Goal: Task Accomplishment & Management: Use online tool/utility

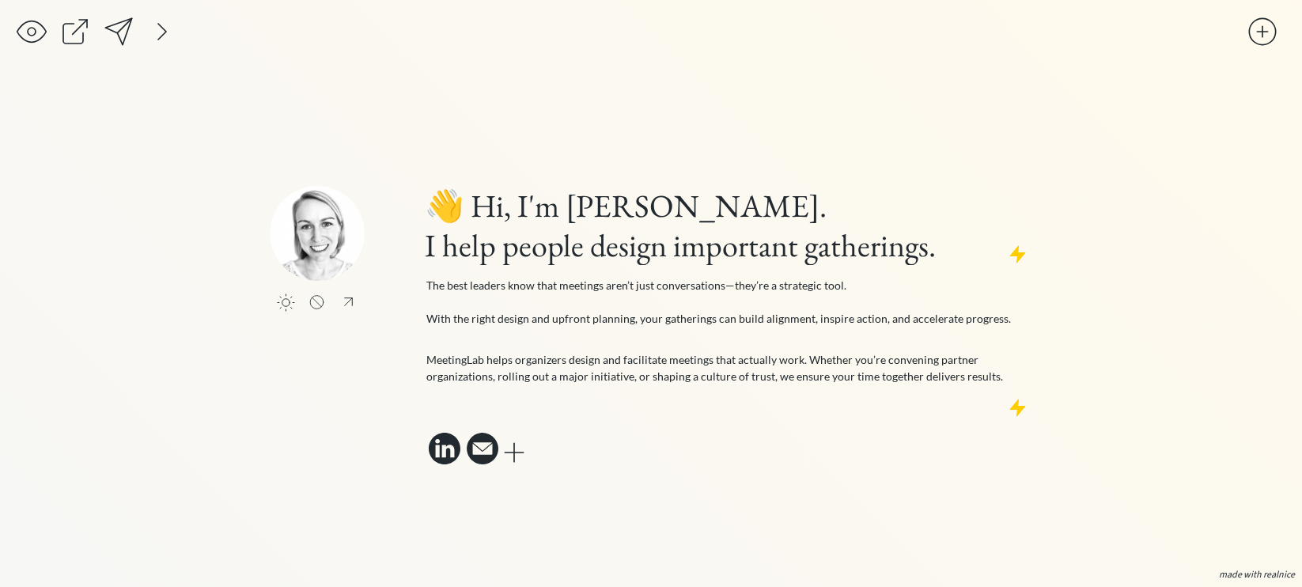
scroll to position [1, 0]
click at [465, 251] on h1 "👋 Hi, I'm Mollie. I help people design important gatherings." at bounding box center [727, 225] width 605 height 79
click at [440, 245] on h1 "👋 Hi, I'm Mollie. I help people design important gatherings." at bounding box center [727, 225] width 605 height 79
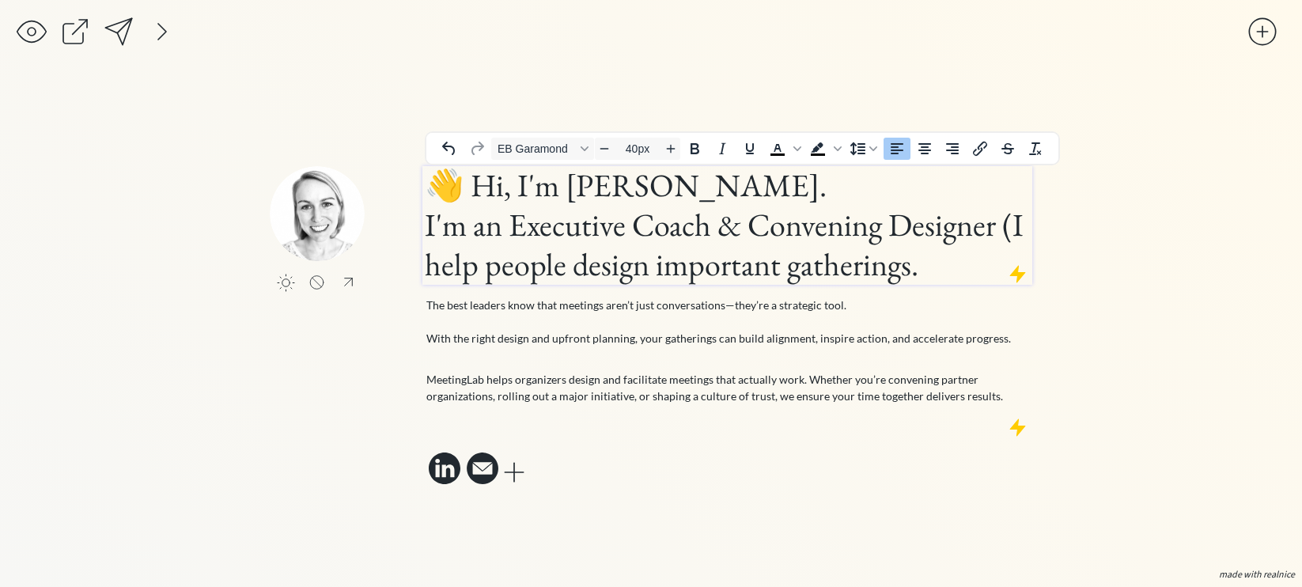
click at [999, 224] on h1 "👋 Hi, I'm Mollie. I'm an Executive Coach & Convening Designer (I help people de…" at bounding box center [727, 224] width 605 height 119
click at [587, 268] on h1 "👋 Hi, I'm Mollie. I'm an Executive Coach & Convening Designer (I help people de…" at bounding box center [727, 224] width 605 height 119
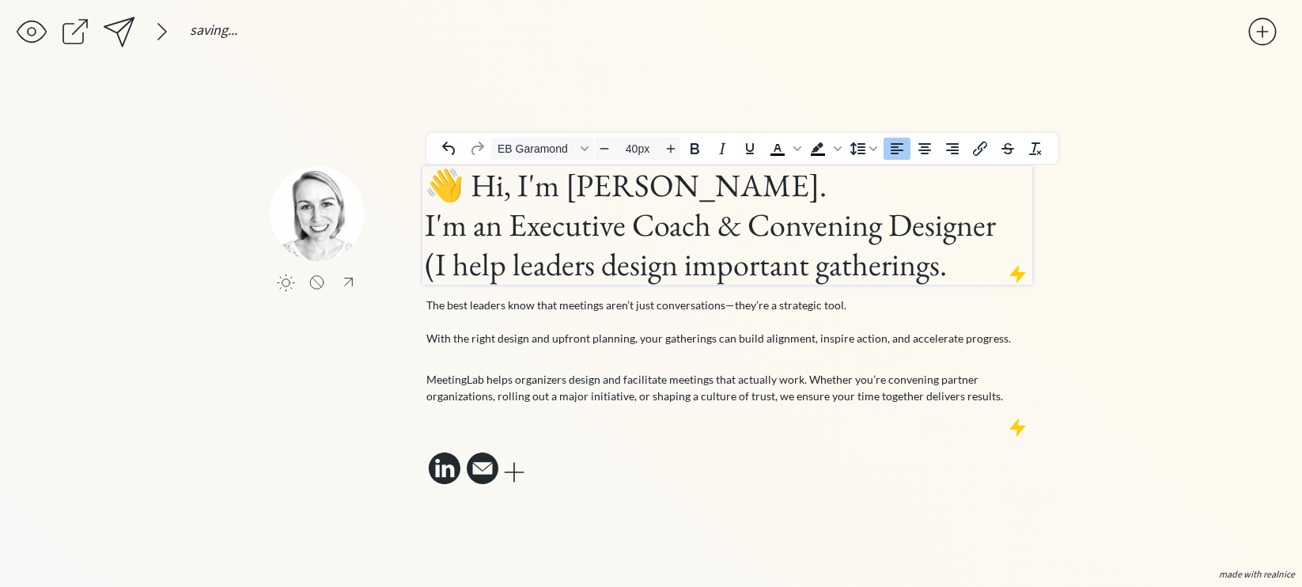
click at [932, 271] on h1 "👋 Hi, I'm Mollie. I'm an Executive Coach & Convening Designer (I help leaders d…" at bounding box center [727, 224] width 605 height 119
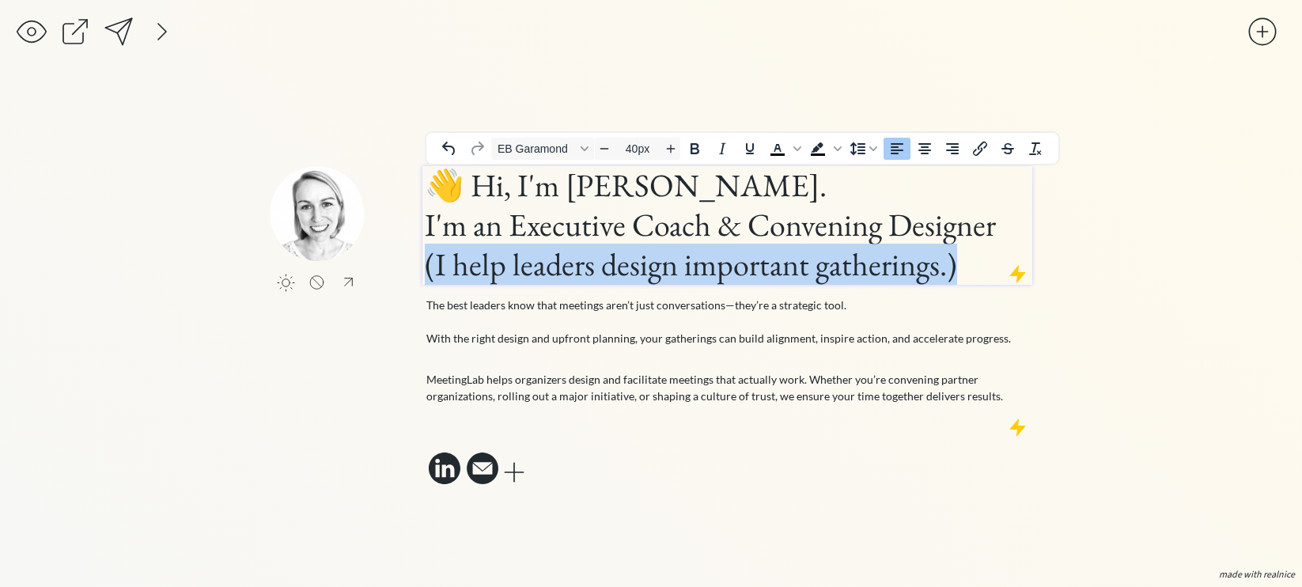
drag, startPoint x: 960, startPoint y: 266, endPoint x: 425, endPoint y: 274, distance: 534.6
click at [425, 274] on h1 "👋 Hi, I'm Mollie. I'm an Executive Coach & Convening Designer (I help leaders d…" at bounding box center [727, 224] width 605 height 119
click at [606, 147] on icon "Decrease font size" at bounding box center [604, 148] width 13 height 13
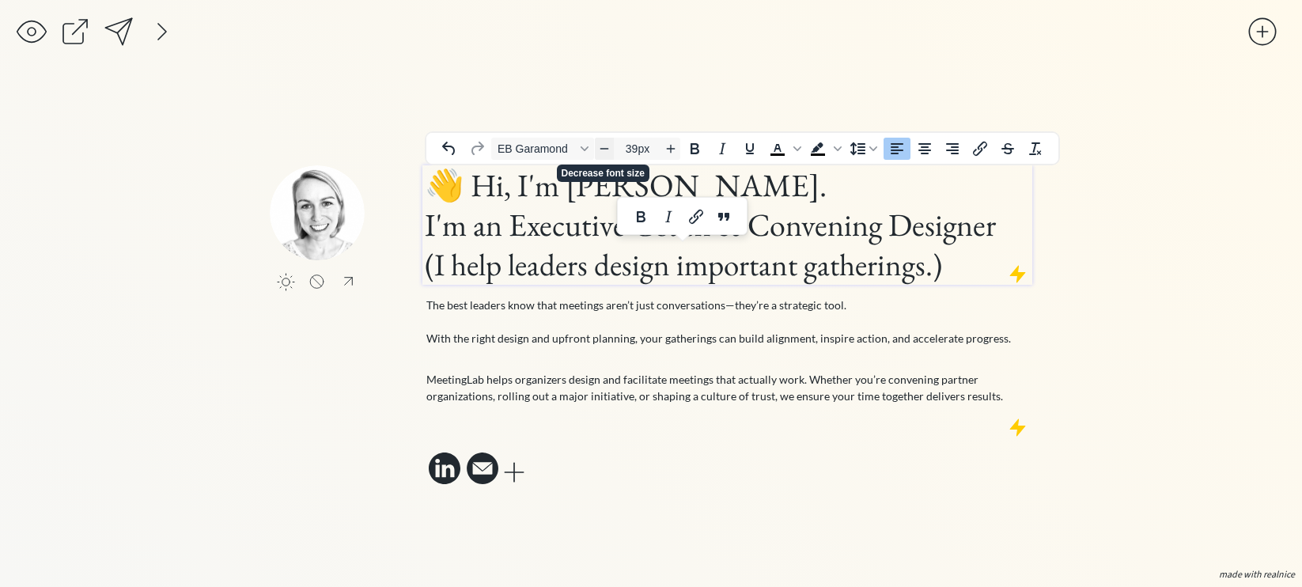
scroll to position [0, 0]
click at [606, 147] on icon "Decrease font size" at bounding box center [604, 148] width 13 height 13
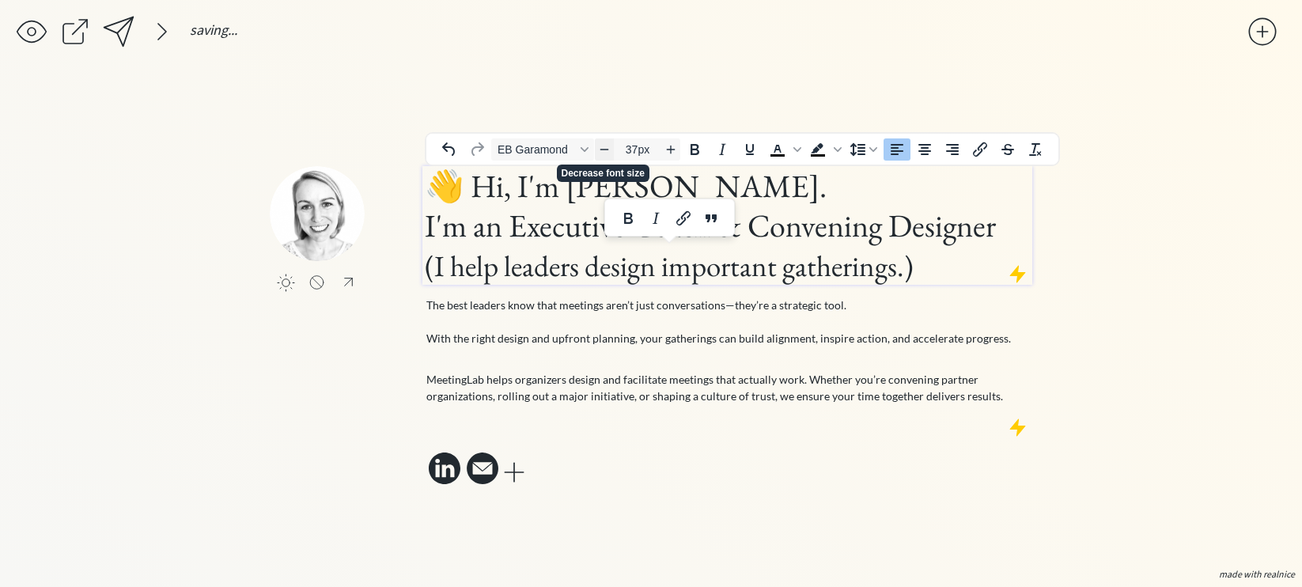
click at [606, 147] on icon "Decrease font size" at bounding box center [604, 148] width 13 height 13
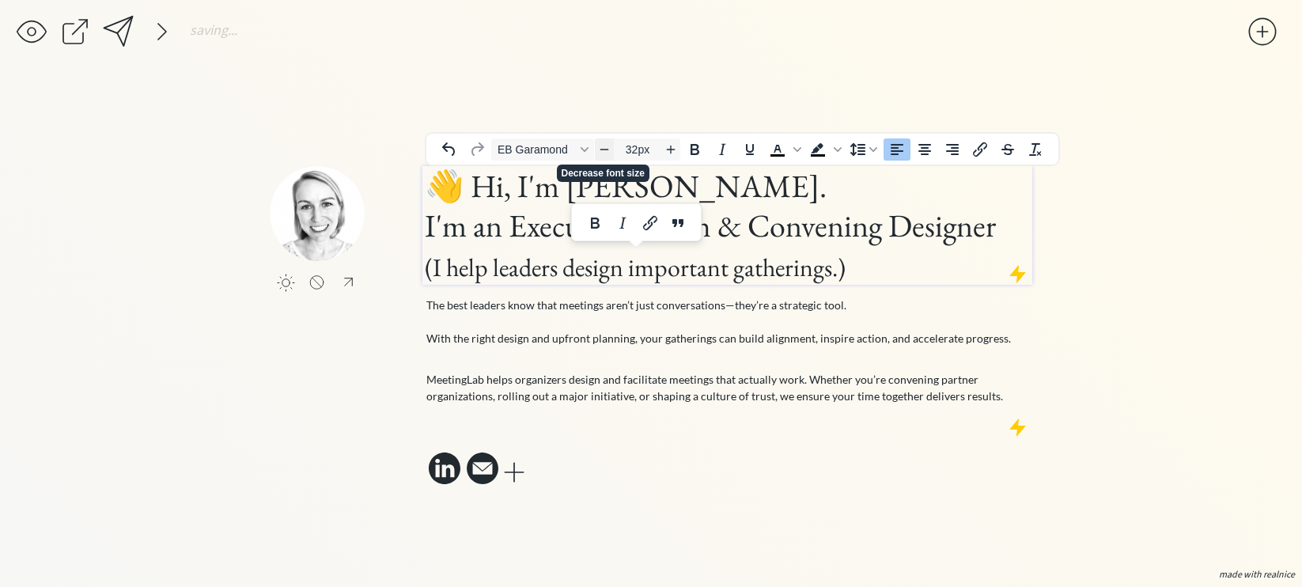
click at [606, 147] on icon "Decrease font size" at bounding box center [604, 148] width 13 height 13
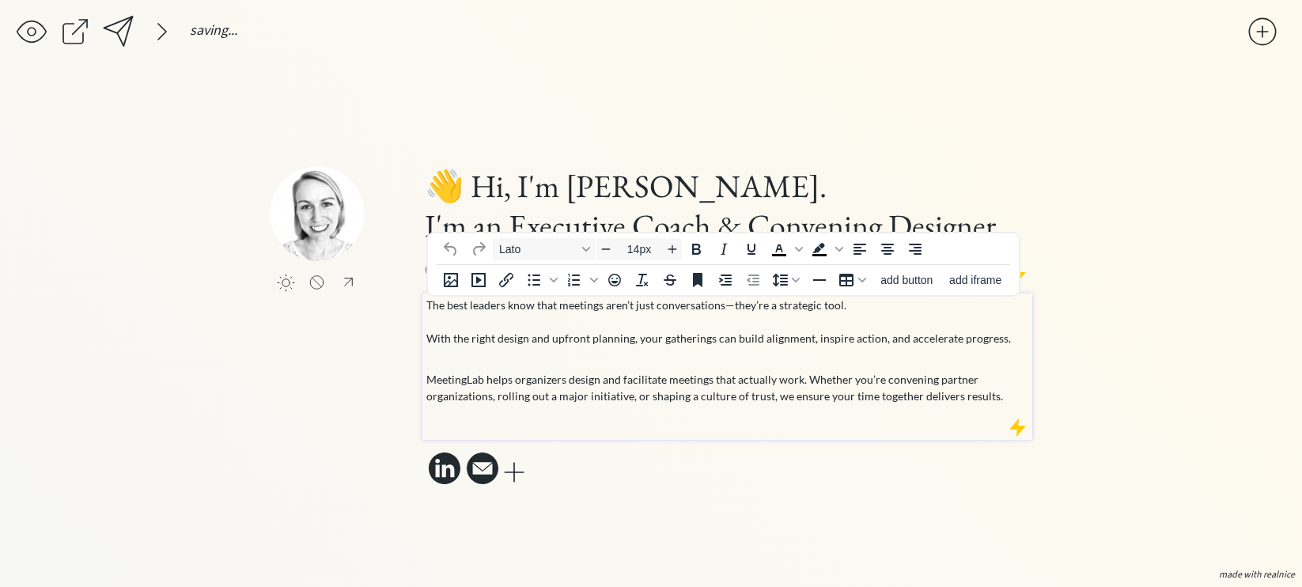
click at [668, 340] on p "The best leaders know that meetings aren’t just conversations—they’re a strateg…" at bounding box center [727, 330] width 603 height 66
click at [368, 326] on div "click to upload a picture" at bounding box center [346, 261] width 153 height 190
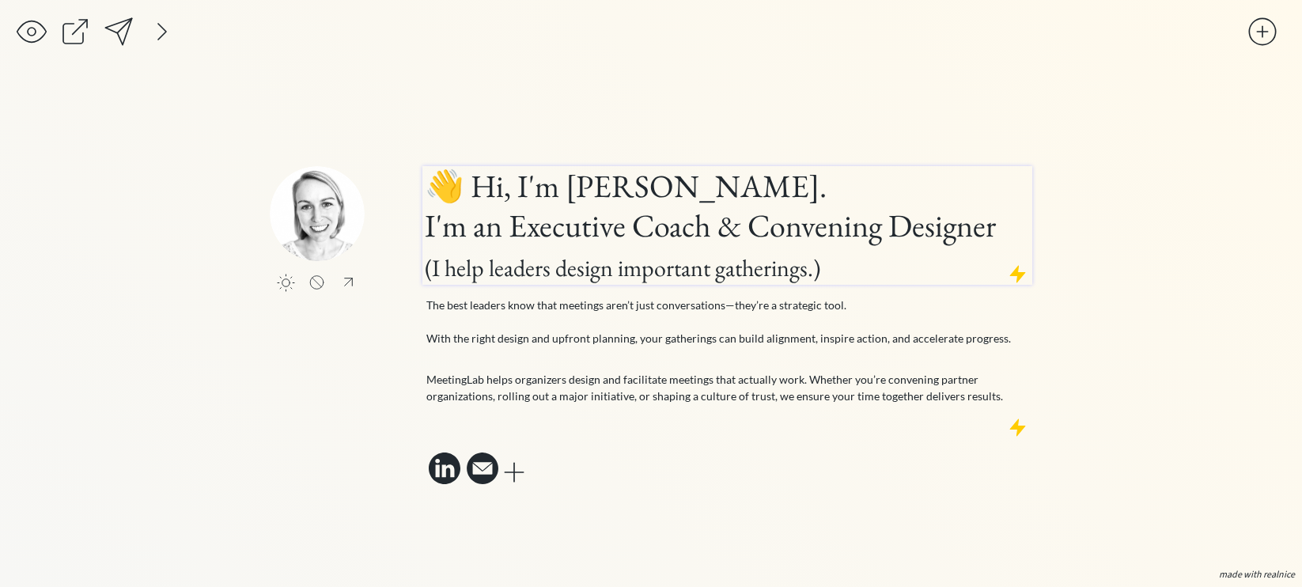
type input "40px"
click at [705, 230] on h1 "👋 Hi, I'm Mollie. I'm an Executive Coach & Convening Designer (I help leaders d…" at bounding box center [727, 225] width 605 height 119
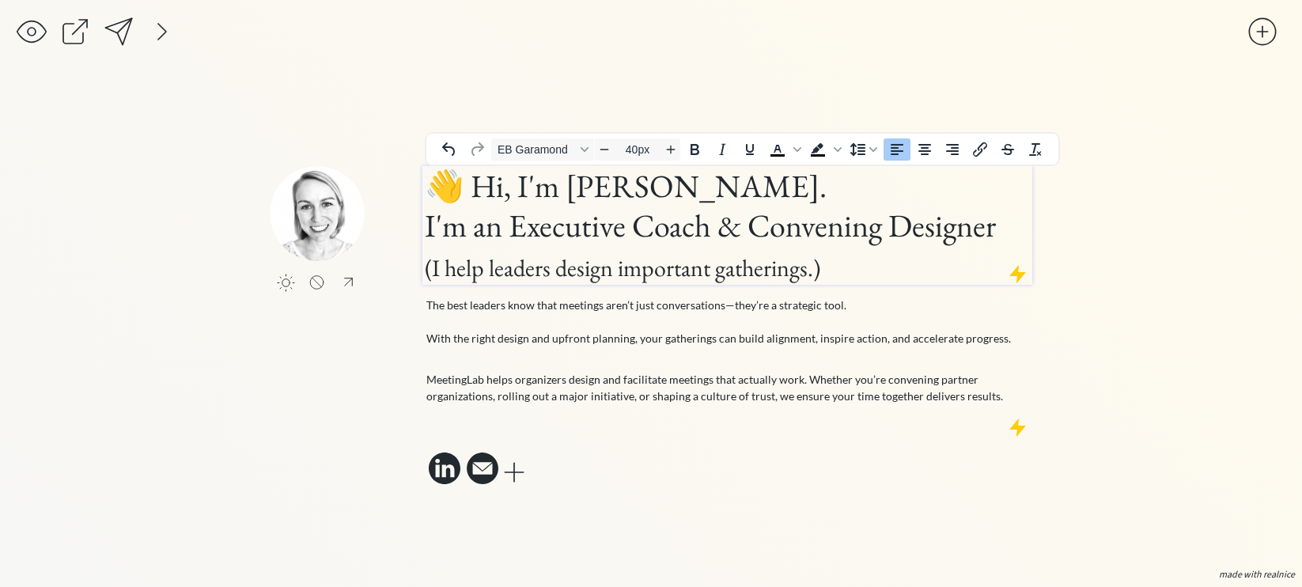
click at [741, 229] on h1 "👋 Hi, I'm Mollie. I'm an Executive Coach & Convening Designer (I help leaders d…" at bounding box center [727, 225] width 605 height 119
click at [709, 232] on h1 "👋 Hi, I'm Mollie. I'm an Executive Coach & Convening Designer (I help leaders d…" at bounding box center [727, 225] width 605 height 119
click at [552, 318] on p "The best leaders know that meetings aren’t just conversations—they’re a strateg…" at bounding box center [727, 330] width 603 height 66
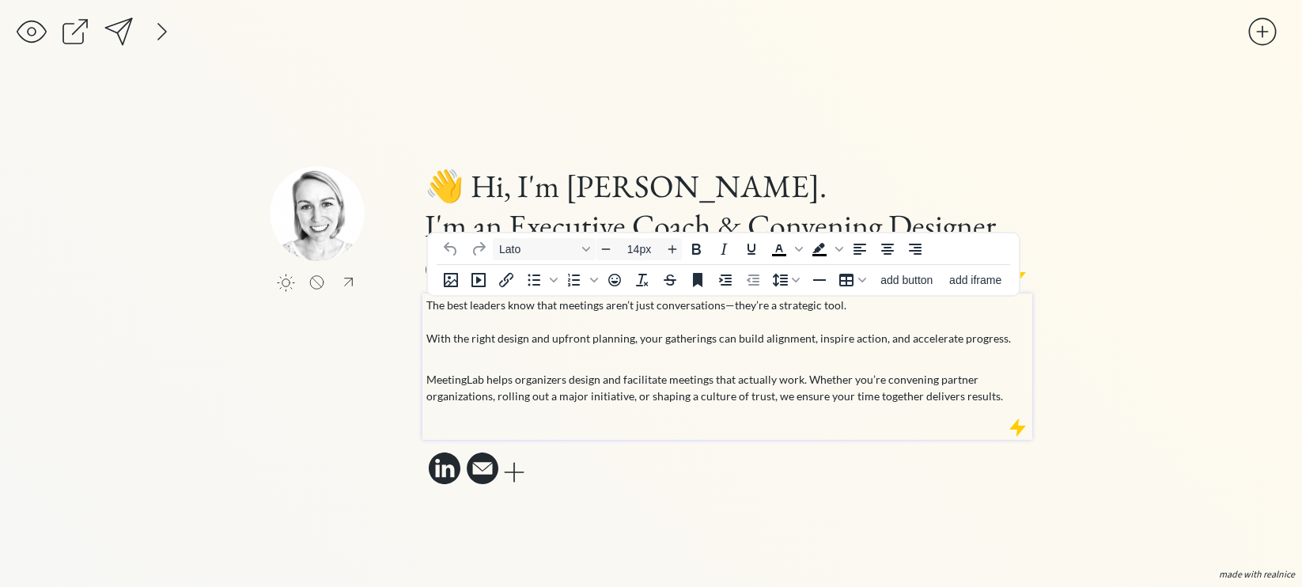
click at [387, 341] on div "click to upload a picture" at bounding box center [346, 261] width 153 height 190
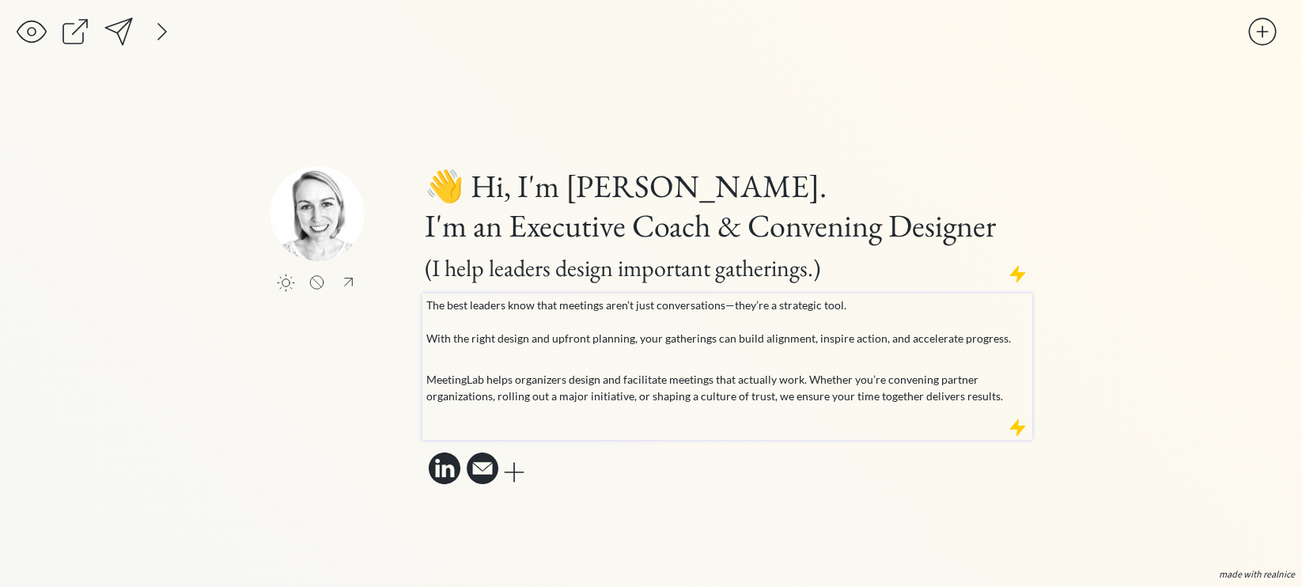
click at [890, 343] on p "The best leaders know that meetings aren’t just conversations—they’re a strateg…" at bounding box center [727, 330] width 603 height 66
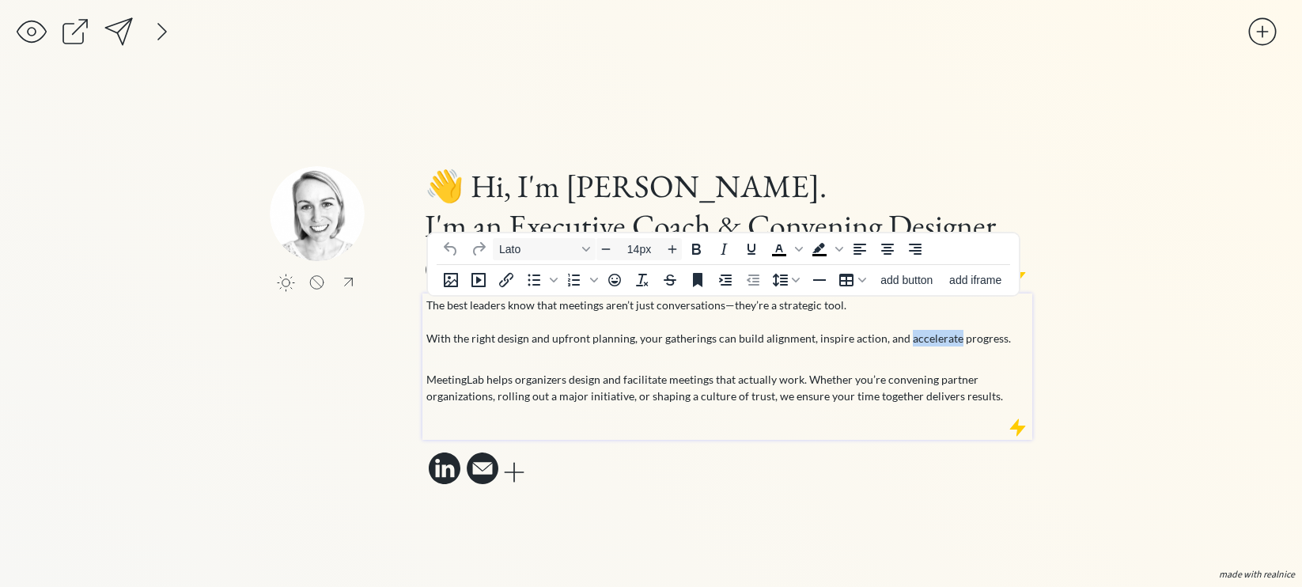
drag, startPoint x: 902, startPoint y: 339, endPoint x: 949, endPoint y: 345, distance: 47.0
click at [949, 345] on p "The best leaders know that meetings aren’t just conversations—they’re a strateg…" at bounding box center [727, 330] width 603 height 66
click at [872, 375] on icon "Italic" at bounding box center [874, 374] width 19 height 19
click at [732, 337] on p "The best leaders know that meetings aren’t just conversations—they’re a strateg…" at bounding box center [727, 330] width 603 height 66
click at [1009, 341] on p "The best leaders know that meetings aren’t just conversations—they’re a strateg…" at bounding box center [727, 330] width 603 height 66
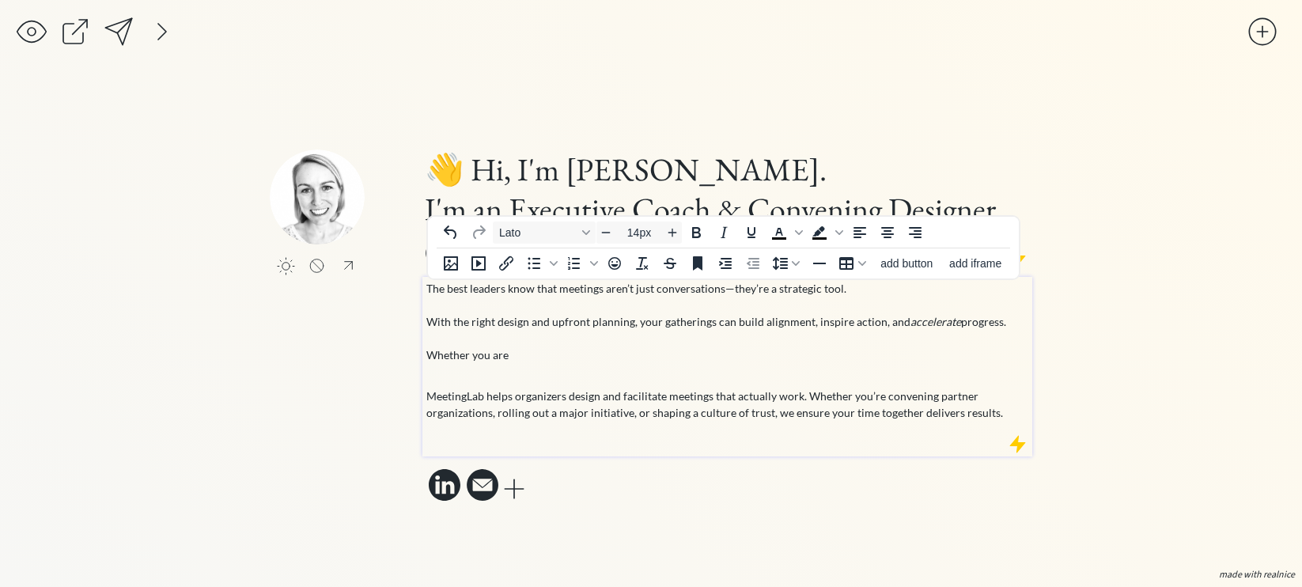
click at [469, 398] on p "MeetingLab helps organizers design and facilitate meetings that actually work. …" at bounding box center [727, 403] width 603 height 33
drag, startPoint x: 483, startPoint y: 398, endPoint x: 426, endPoint y: 400, distance: 57.0
click at [427, 400] on p "MeetingLab helps organizers design and facilitate meetings that actually work. …" at bounding box center [727, 403] width 603 height 33
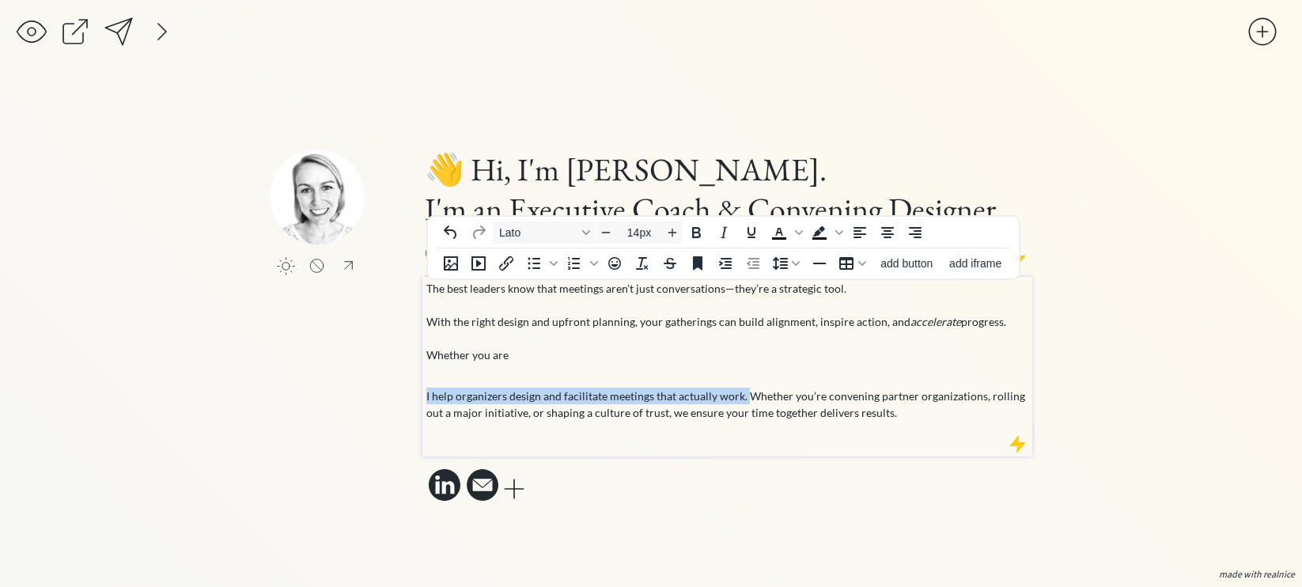
drag, startPoint x: 746, startPoint y: 395, endPoint x: 426, endPoint y: 396, distance: 320.3
click at [426, 396] on p "I help organizers design and facilitate meetings that actually work. Whether yo…" at bounding box center [727, 403] width 603 height 33
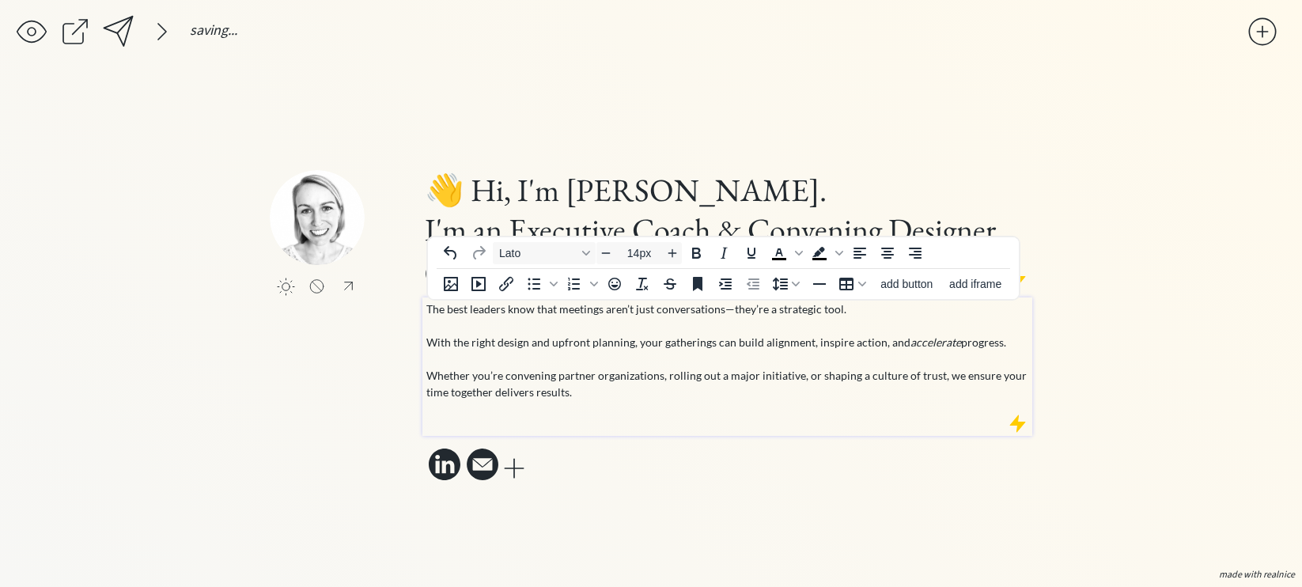
click at [508, 377] on p "The best leaders know that meetings aren’t just conversations—they’re a strateg…" at bounding box center [727, 350] width 603 height 100
click at [639, 375] on p "The best leaders know that meetings aren’t just conversations—they’re a strateg…" at bounding box center [727, 350] width 603 height 100
click at [651, 378] on p "The best leaders know that meetings aren’t just conversations—they’re a strateg…" at bounding box center [727, 350] width 603 height 100
click at [666, 379] on p "The best leaders know that meetings aren’t just conversations—they’re a strateg…" at bounding box center [727, 350] width 603 height 100
click at [671, 378] on p "The best leaders know that meetings aren’t just conversations—they’re a strateg…" at bounding box center [727, 350] width 603 height 100
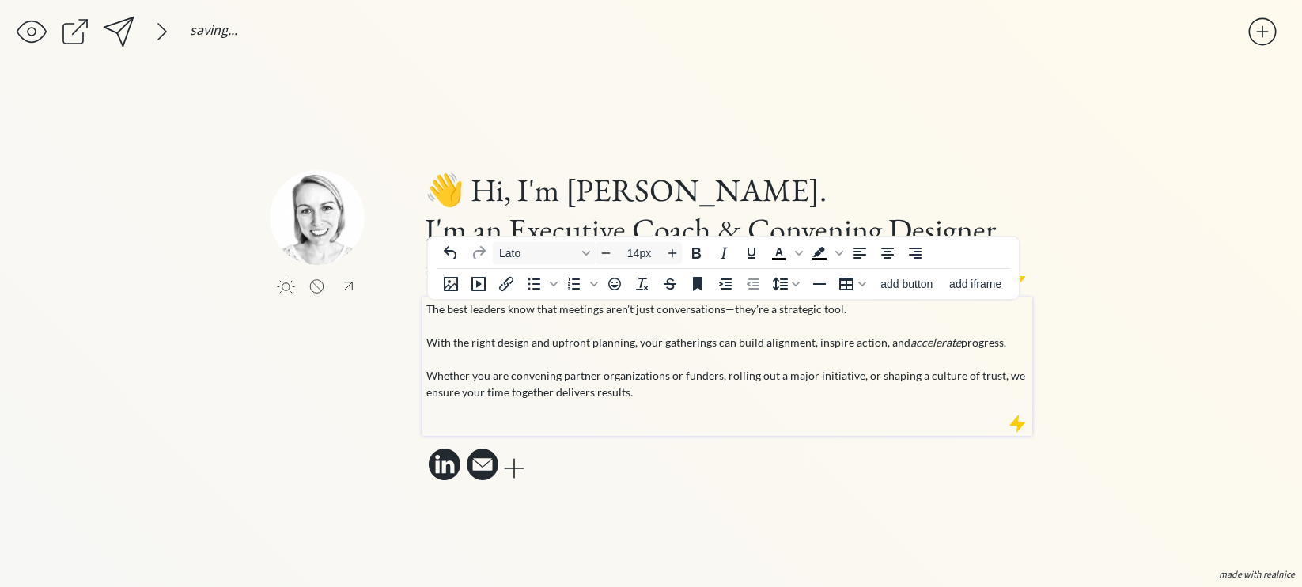
click at [750, 381] on p "The best leaders know that meetings aren’t just conversations—they’re a strateg…" at bounding box center [727, 350] width 603 height 100
click at [792, 385] on p "The best leaders know that meetings aren’t just conversations—they’re a strateg…" at bounding box center [727, 350] width 603 height 100
click at [825, 383] on p "The best leaders know that meetings aren’t just conversations—they’re a strateg…" at bounding box center [727, 350] width 603 height 100
click at [886, 380] on p "The best leaders know that meetings aren’t just conversations—they’re a strateg…" at bounding box center [727, 350] width 603 height 100
click at [873, 377] on p "The best leaders know that meetings aren’t just conversations—they’re a strateg…" at bounding box center [727, 350] width 603 height 100
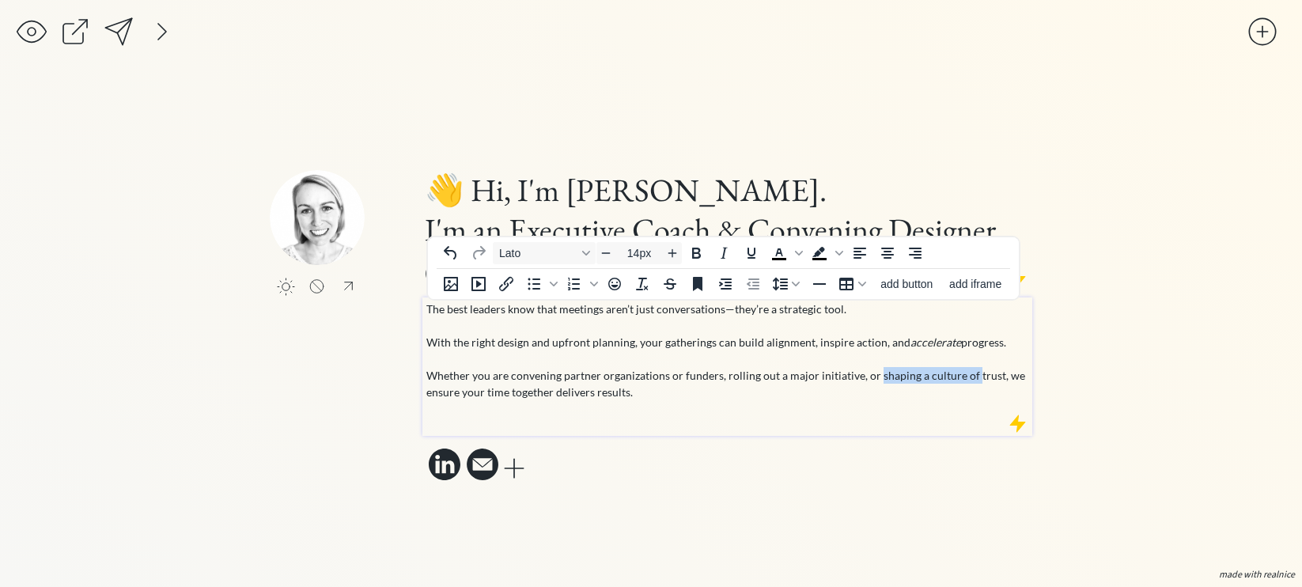
drag, startPoint x: 873, startPoint y: 377, endPoint x: 967, endPoint y: 376, distance: 94.1
click at [967, 376] on p "The best leaders know that meetings aren’t just conversations—they’re a strateg…" at bounding box center [727, 350] width 603 height 100
click at [489, 397] on p "The best leaders know that meetings aren’t just conversations—they’re a strateg…" at bounding box center [727, 350] width 603 height 100
click at [505, 394] on p "The best leaders know that meetings aren’t just conversations—they’re a strateg…" at bounding box center [727, 350] width 603 height 100
click at [501, 394] on p "The best leaders know that meetings aren’t just conversations—they’re a strateg…" at bounding box center [727, 350] width 603 height 100
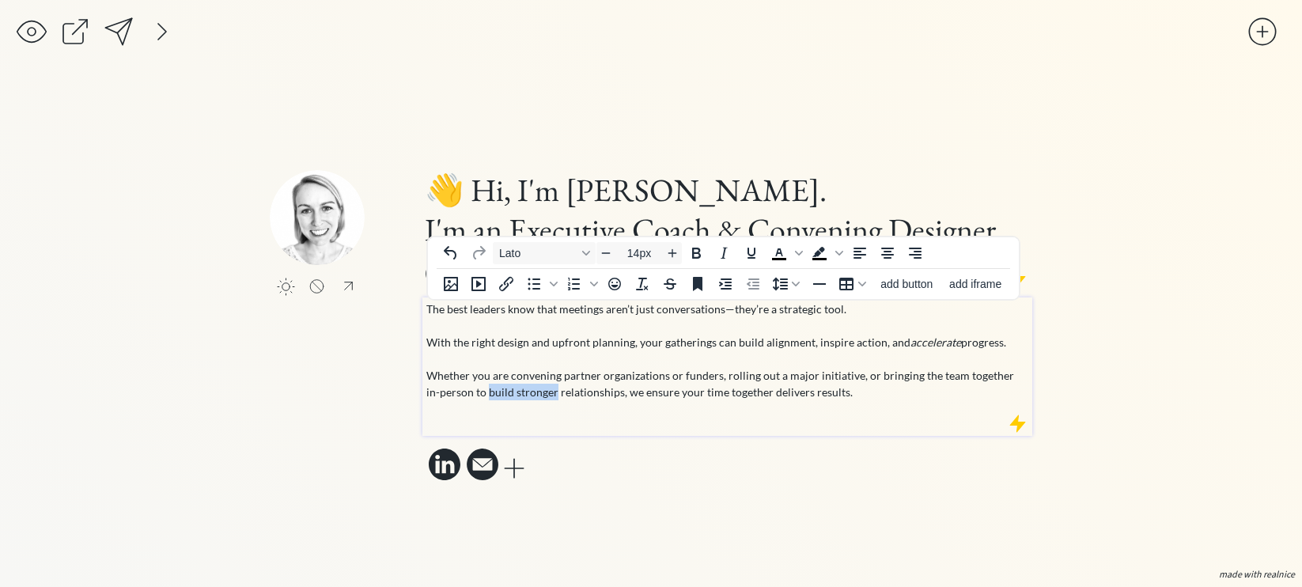
drag, startPoint x: 474, startPoint y: 394, endPoint x: 540, endPoint y: 395, distance: 66.4
click at [540, 395] on p "The best leaders know that meetings aren’t just conversations—they’re a strateg…" at bounding box center [727, 350] width 603 height 100
click at [542, 395] on p "The best leaders know that meetings aren’t just conversations—they’re a strateg…" at bounding box center [727, 350] width 603 height 100
click at [602, 395] on p "The best leaders know that meetings aren’t just conversations—they’re a strateg…" at bounding box center [727, 350] width 603 height 100
click at [614, 395] on p "The best leaders know that meetings aren’t just conversations—they’re a strateg…" at bounding box center [727, 350] width 603 height 100
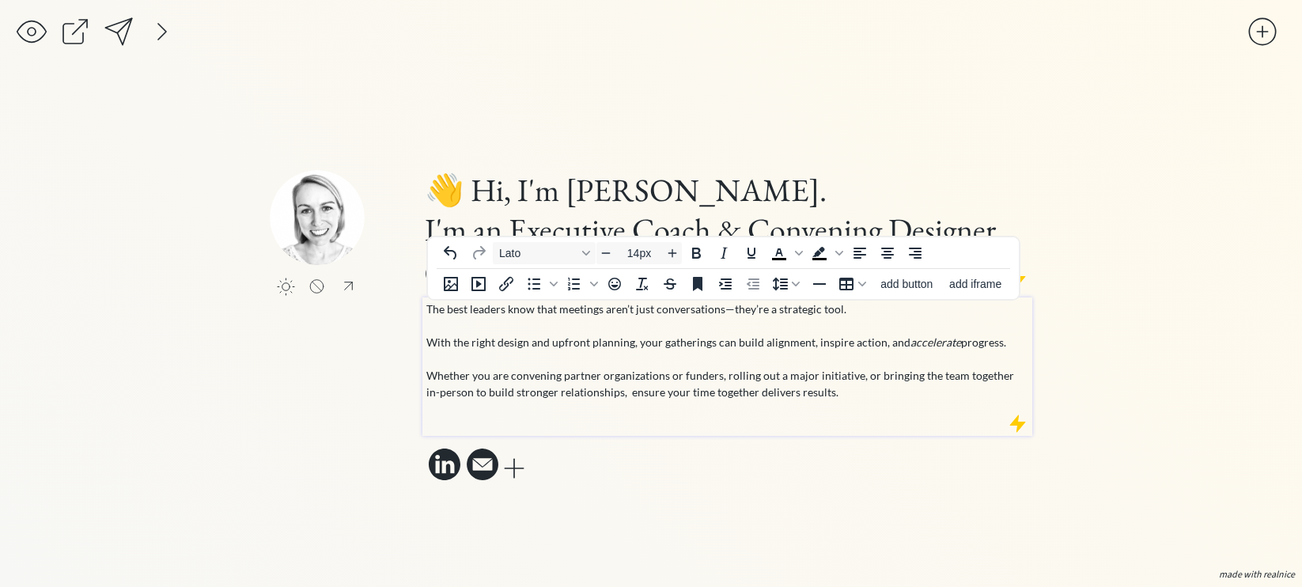
click at [554, 377] on p "The best leaders know that meetings aren’t just conversations—they’re a strateg…" at bounding box center [727, 350] width 603 height 100
drag, startPoint x: 558, startPoint y: 377, endPoint x: 510, endPoint y: 381, distance: 48.4
click at [510, 381] on p "The best leaders know that meetings aren’t just conversations—they’re a strateg…" at bounding box center [727, 350] width 603 height 100
click at [574, 372] on p "The best leaders know that meetings aren’t just conversations—they’re a strateg…" at bounding box center [727, 350] width 603 height 100
click at [708, 388] on p "The best leaders know that meetings aren’t just conversations—they’re a strateg…" at bounding box center [727, 350] width 603 height 100
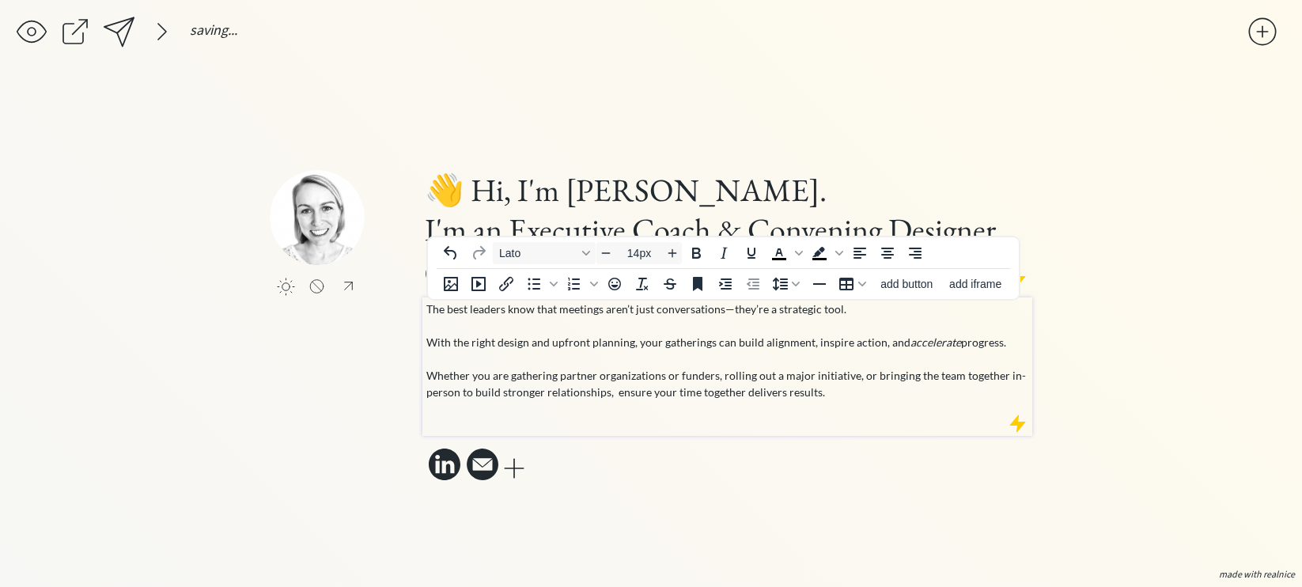
click at [718, 376] on p "The best leaders know that meetings aren’t just conversations—they’re a strateg…" at bounding box center [727, 350] width 603 height 100
click at [676, 379] on p "The best leaders know that meetings aren’t just conversations—they’re a strateg…" at bounding box center [727, 350] width 603 height 100
click at [705, 379] on p "The best leaders know that meetings aren’t just conversations—they’re a strateg…" at bounding box center [727, 350] width 603 height 100
click at [963, 377] on p "The best leaders know that meetings aren’t just conversations—they’re a strateg…" at bounding box center [727, 350] width 603 height 100
click at [523, 379] on p "The best leaders know that meetings aren’t just conversations—they’re a strateg…" at bounding box center [727, 350] width 603 height 100
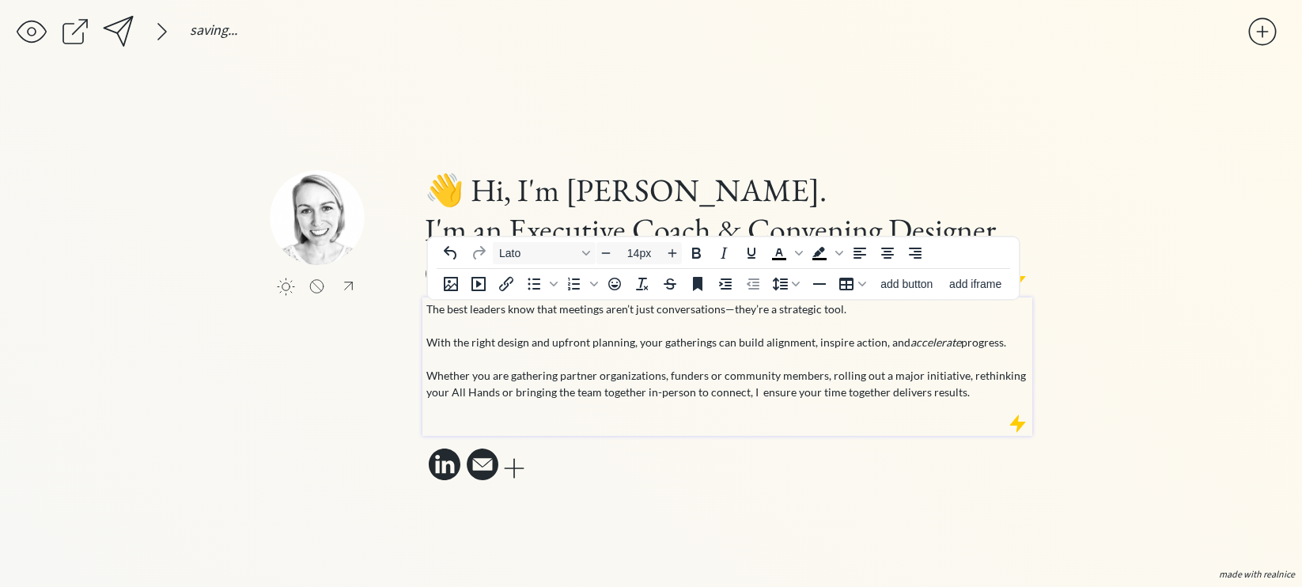
click at [507, 379] on p "The best leaders know that meetings aren’t just conversations—they’re a strateg…" at bounding box center [727, 350] width 603 height 100
click at [577, 373] on p "The best leaders know that meetings aren’t just conversations—they’re a strateg…" at bounding box center [727, 350] width 603 height 100
click at [658, 379] on p "The best leaders know that meetings aren’t just conversations—they’re a strateg…" at bounding box center [727, 350] width 603 height 100
click at [792, 395] on p "The best leaders know that meetings aren’t just conversations—they’re a strateg…" at bounding box center [727, 350] width 603 height 100
click at [825, 377] on p "The best leaders know that meetings aren’t just conversations—they’re a strateg…" at bounding box center [727, 350] width 603 height 100
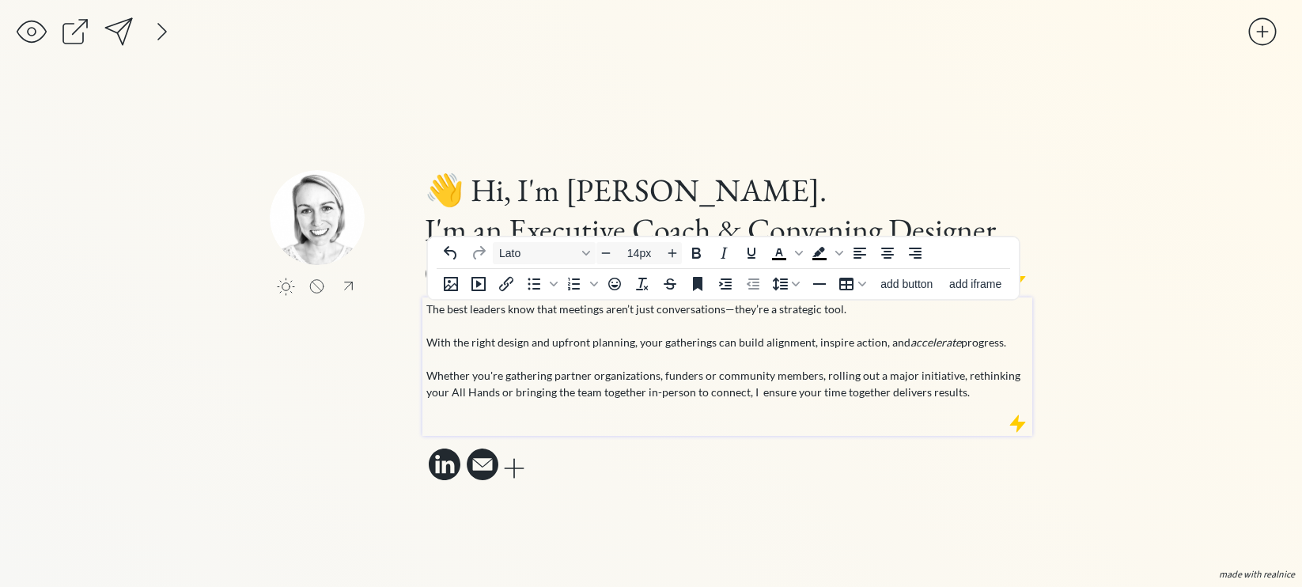
click at [876, 380] on p "The best leaders know that meetings aren’t just conversations—they’re a strateg…" at bounding box center [727, 350] width 603 height 100
click at [938, 377] on p "The best leaders know that meetings aren’t just conversations—they’re a strateg…" at bounding box center [727, 350] width 603 height 100
click at [960, 378] on p "The best leaders know that meetings aren’t just conversations—they’re a strateg…" at bounding box center [727, 350] width 603 height 100
click at [500, 394] on p "The best leaders know that meetings aren’t just conversations—they’re a strateg…" at bounding box center [727, 350] width 603 height 100
click at [750, 391] on p "The best leaders know that meetings aren’t just conversations—they’re a strateg…" at bounding box center [727, 350] width 603 height 100
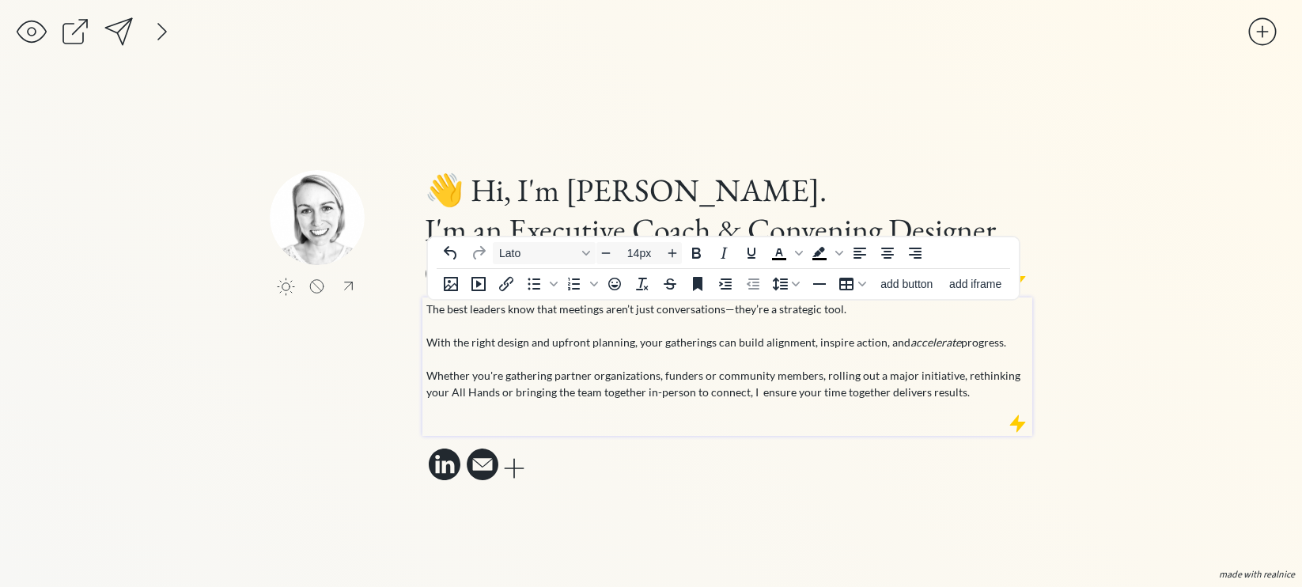
click at [966, 398] on p "The best leaders know that meetings aren’t just conversations—they’re a strateg…" at bounding box center [727, 350] width 603 height 100
click at [900, 394] on p "The best leaders know that meetings aren’t just conversations—they’re a strateg…" at bounding box center [727, 350] width 603 height 100
click at [965, 394] on p "The best leaders know that meetings aren’t just conversations—they’re a strateg…" at bounding box center [727, 350] width 603 height 100
click at [881, 395] on p "The best leaders know that meetings aren’t just conversations—they’re a strateg…" at bounding box center [727, 350] width 603 height 100
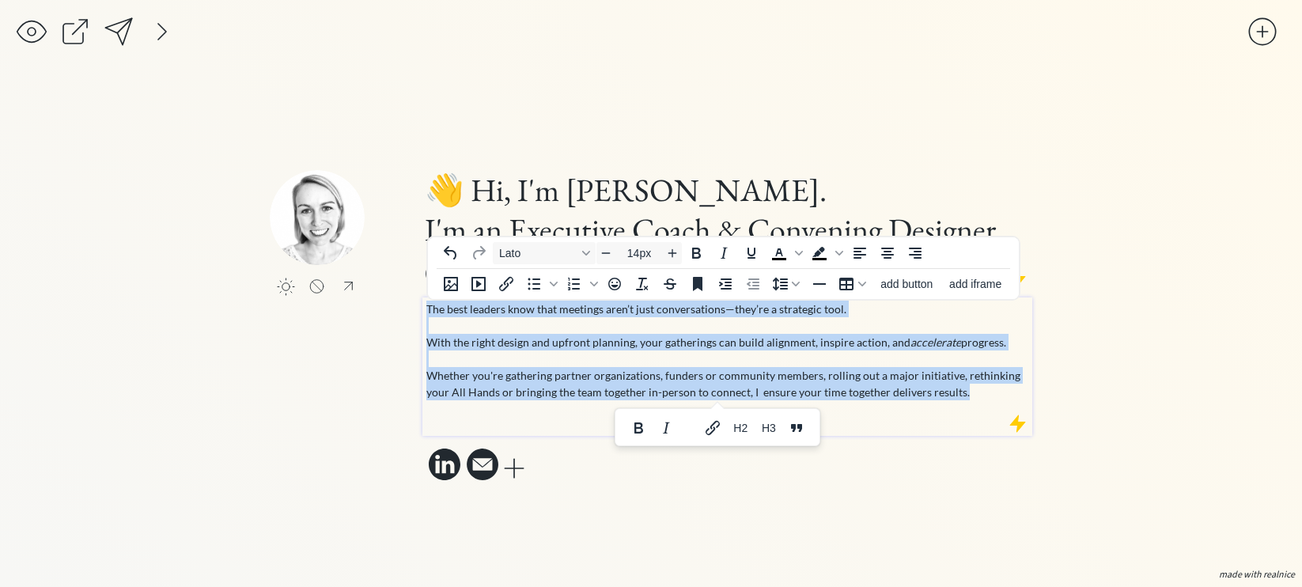
drag, startPoint x: 969, startPoint y: 396, endPoint x: 407, endPoint y: 294, distance: 571.4
click at [407, 294] on div "click to upload a picture 👋 Hi, I'm Mollie. I'm an Executive Coach & Convening …" at bounding box center [651, 327] width 762 height 315
copy p "The best leaders know that meetings aren’t just conversations—they’re a strateg…"
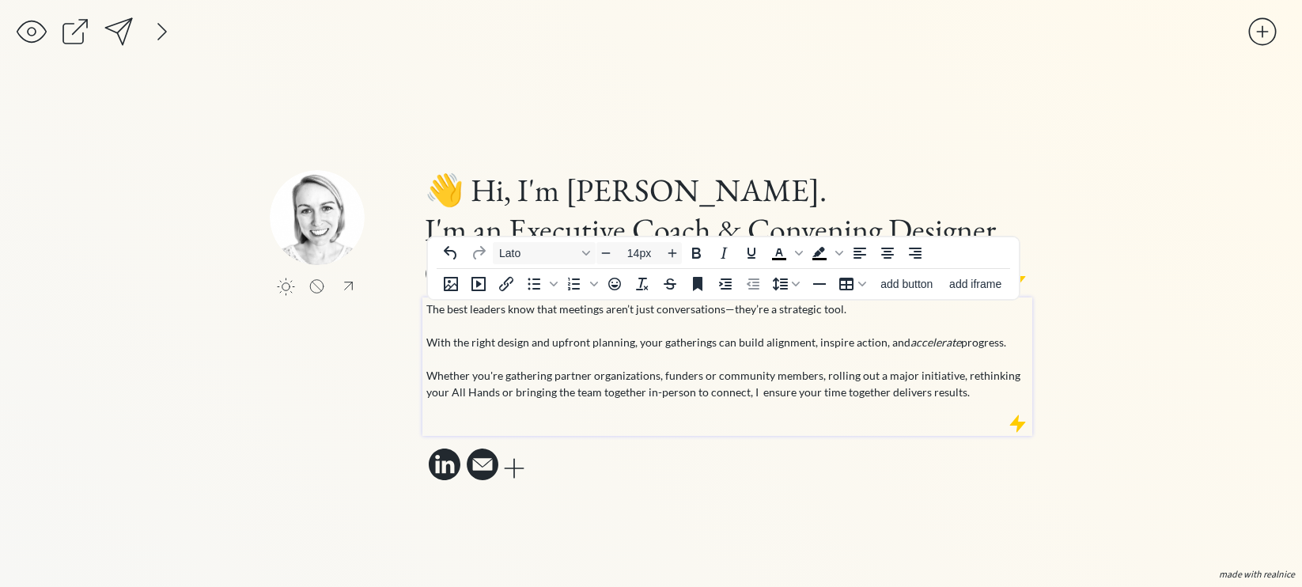
click at [682, 372] on p "The best leaders know that meetings aren’t just conversations—they’re a strateg…" at bounding box center [727, 350] width 603 height 100
click at [505, 376] on p "The best leaders know that meetings aren’t just conversations—they’re a strateg…" at bounding box center [727, 350] width 603 height 100
drag, startPoint x: 545, startPoint y: 377, endPoint x: 506, endPoint y: 382, distance: 39.0
click at [506, 382] on p "The best leaders know that meetings aren’t just conversations—they’re a strateg…" at bounding box center [727, 350] width 603 height 100
click at [774, 380] on p "The best leaders know that meetings aren’t just conversations—they’re a strateg…" at bounding box center [727, 350] width 603 height 100
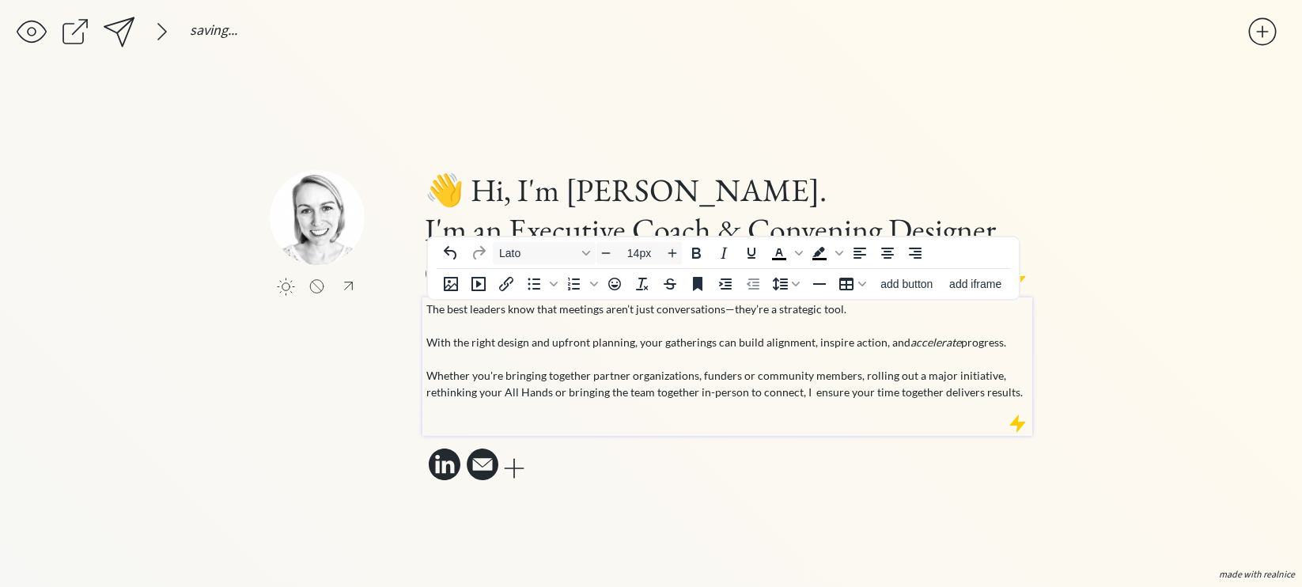
click at [861, 381] on p "The best leaders know that meetings aren’t just conversations—they’re a strateg…" at bounding box center [727, 350] width 603 height 100
drag, startPoint x: 860, startPoint y: 376, endPoint x: 906, endPoint y: 380, distance: 46.8
click at [906, 380] on p "The best leaders know that meetings aren’t just conversations—they’re a strateg…" at bounding box center [727, 350] width 603 height 100
click at [621, 391] on p "The best leaders know that meetings aren’t just conversations—they’re a strateg…" at bounding box center [727, 350] width 603 height 100
drag, startPoint x: 741, startPoint y: 394, endPoint x: 793, endPoint y: 396, distance: 52.2
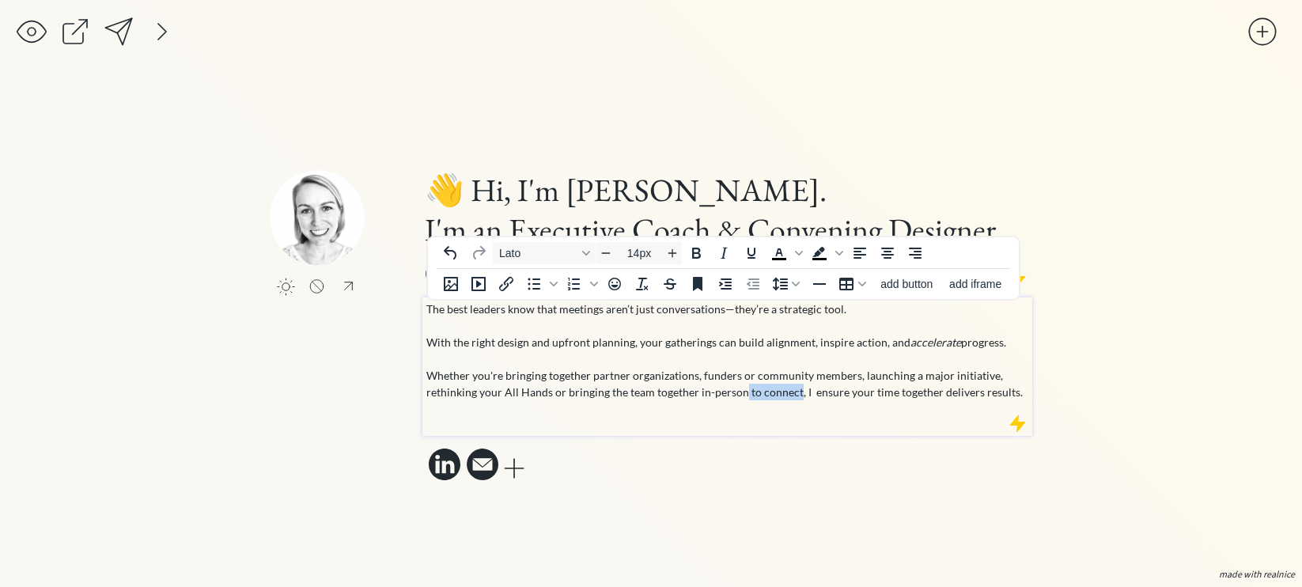
click at [793, 396] on p "The best leaders know that meetings aren’t just conversations—they’re a strateg…" at bounding box center [727, 350] width 603 height 100
click at [955, 391] on p "The best leaders know that meetings aren’t just conversations—they’re a strateg…" at bounding box center [727, 350] width 603 height 100
drag, startPoint x: 960, startPoint y: 391, endPoint x: 796, endPoint y: 393, distance: 163.7
click at [796, 394] on p "The best leaders know that meetings aren’t just conversations—they’re a strateg…" at bounding box center [727, 350] width 603 height 100
click at [754, 395] on p "The best leaders know that meetings aren’t just conversations—they’re a strateg…" at bounding box center [727, 350] width 603 height 100
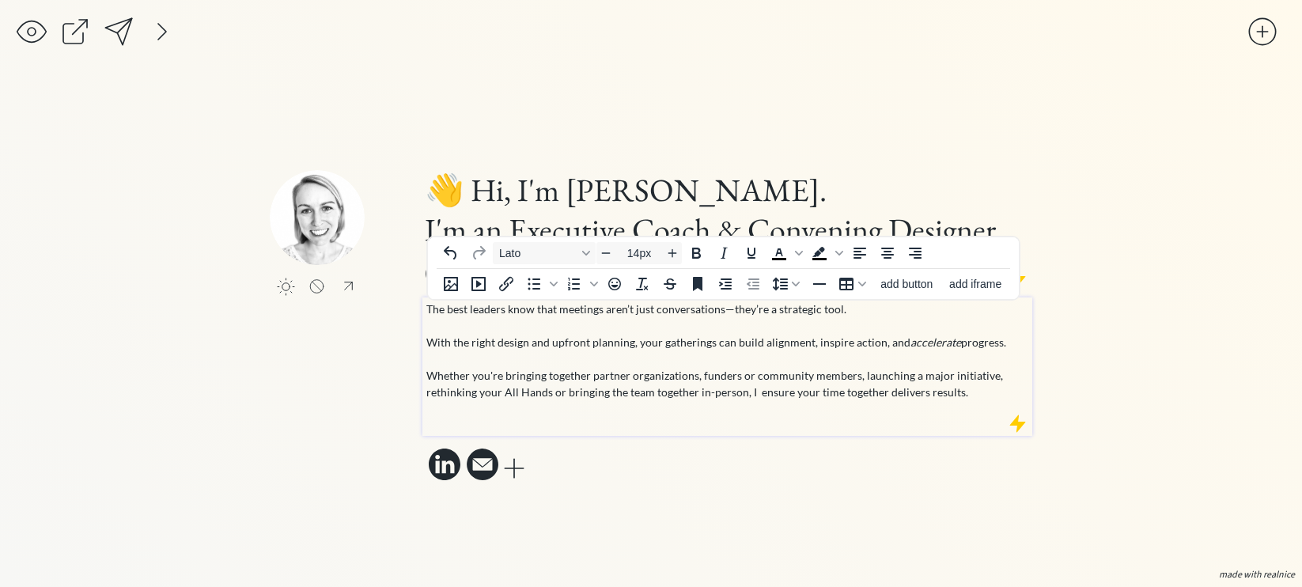
click at [883, 398] on p "The best leaders know that meetings aren’t just conversations—they’re a strateg…" at bounding box center [727, 350] width 603 height 100
drag, startPoint x: 968, startPoint y: 394, endPoint x: 814, endPoint y: 395, distance: 154.2
click at [814, 395] on p "The best leaders know that meetings aren’t just conversations—they’re a strateg…" at bounding box center [727, 350] width 603 height 100
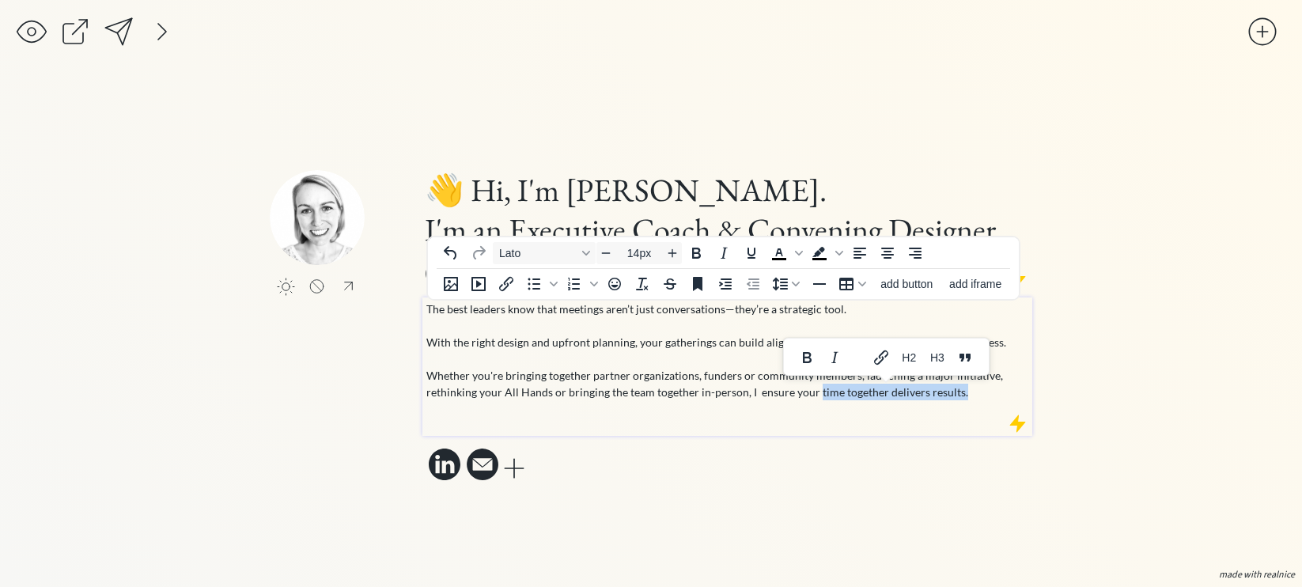
click at [814, 395] on p "The best leaders know that meetings aren’t just conversations—they’re a strateg…" at bounding box center [727, 350] width 603 height 100
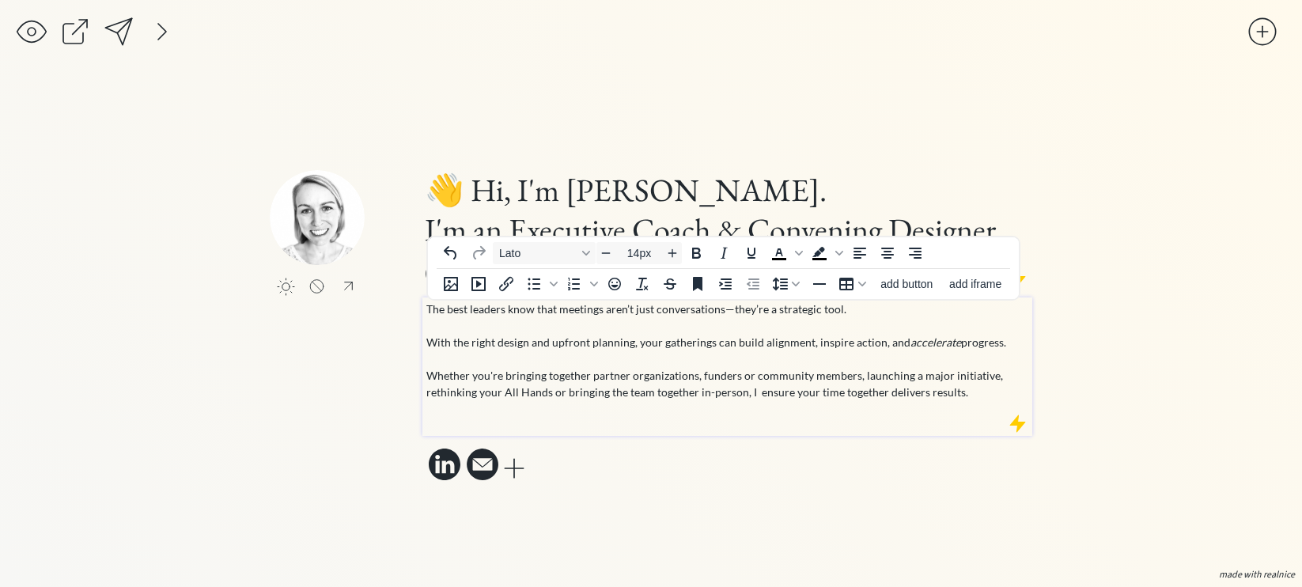
click at [867, 395] on p "The best leaders know that meetings aren’t just conversations—they’re a strateg…" at bounding box center [727, 350] width 603 height 100
click at [884, 395] on p "The best leaders know that meetings aren’t just conversations—they’re a strateg…" at bounding box center [727, 350] width 603 height 100
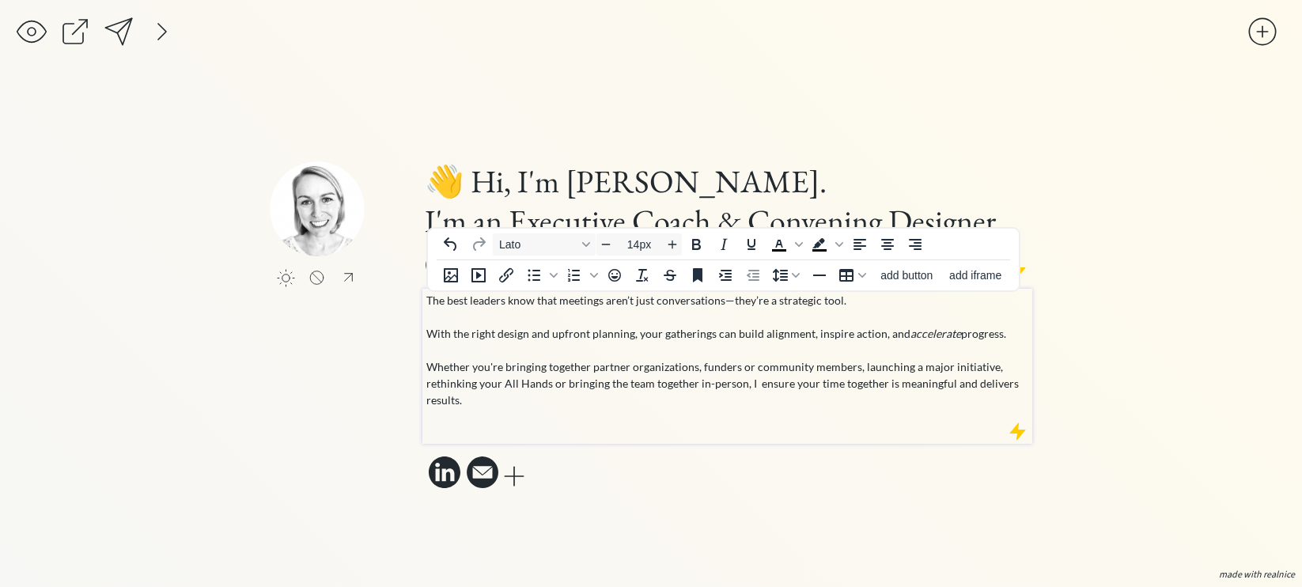
click at [429, 403] on p "The best leaders know that meetings aren’t just conversations—they’re a strateg…" at bounding box center [727, 350] width 603 height 116
click at [427, 401] on p "The best leaders know that meetings aren’t just conversations—they’re a strateg…" at bounding box center [727, 350] width 603 height 116
click at [832, 387] on p "The best leaders know that meetings aren’t just conversations—they’re a strateg…" at bounding box center [727, 350] width 603 height 116
click at [885, 387] on p "The best leaders know that meetings aren’t just conversations—they’re a strateg…" at bounding box center [727, 350] width 603 height 116
drag, startPoint x: 969, startPoint y: 385, endPoint x: 991, endPoint y: 399, distance: 25.2
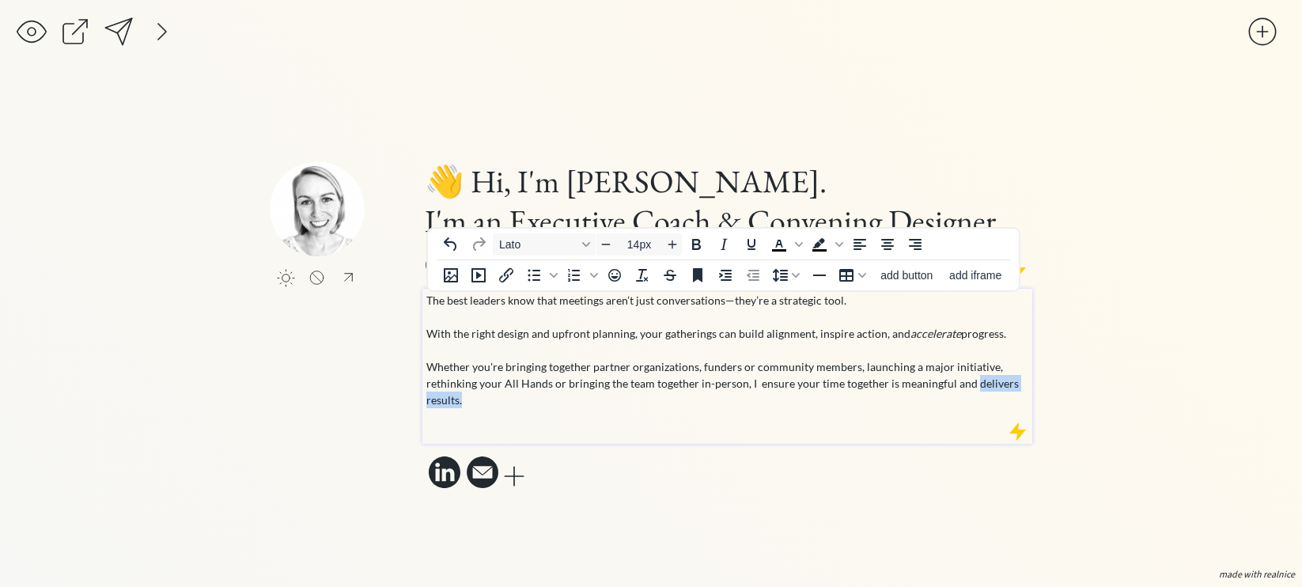
click at [991, 399] on p "The best leaders know that meetings aren’t just conversations—they’re a strateg…" at bounding box center [727, 350] width 603 height 116
click at [601, 388] on p "The best leaders know that meetings aren’t just conversations—they’re a strateg…" at bounding box center [727, 350] width 603 height 116
click at [577, 401] on p "The best leaders know that meetings aren’t just conversations—they’re a strateg…" at bounding box center [727, 350] width 603 height 116
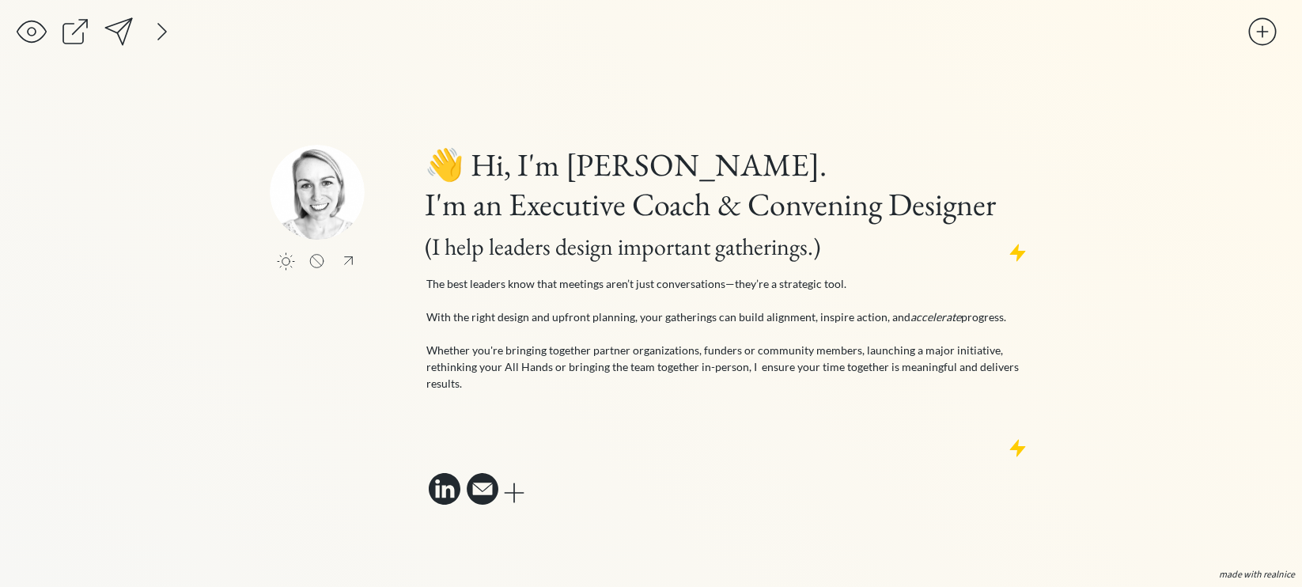
click at [788, 110] on div "click to upload a picture 👋 Hi, I'm Mollie. I'm an Executive Coach & Convening …" at bounding box center [651, 327] width 762 height 472
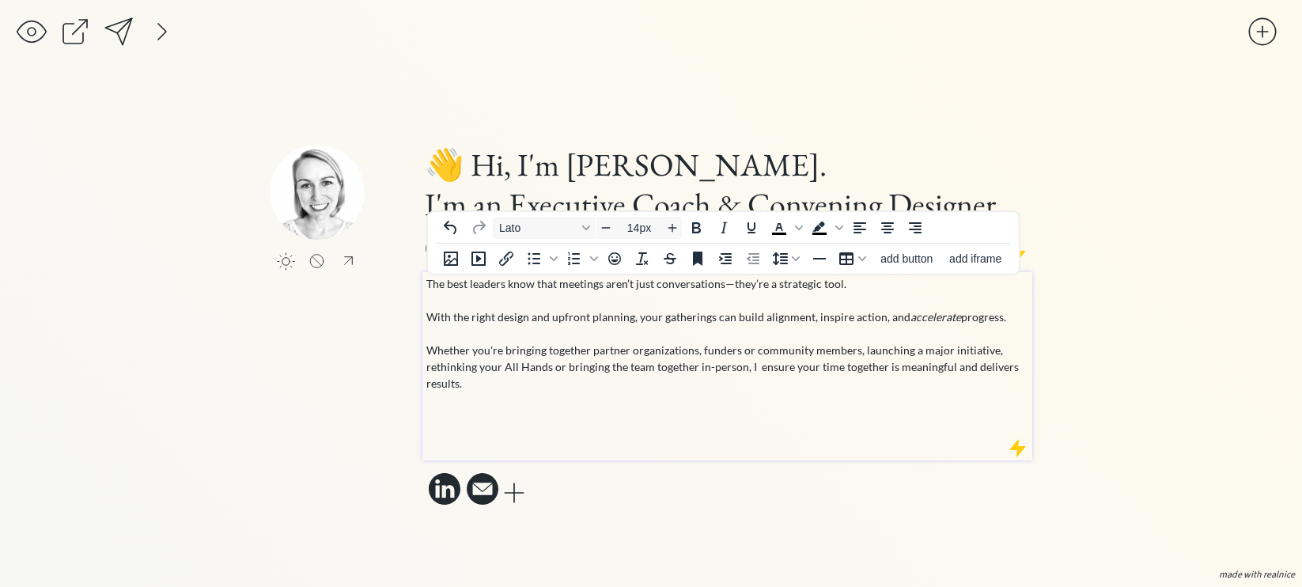
click at [605, 414] on p "The best leaders know that meetings aren’t just conversations—they’re a strateg…" at bounding box center [727, 349] width 603 height 149
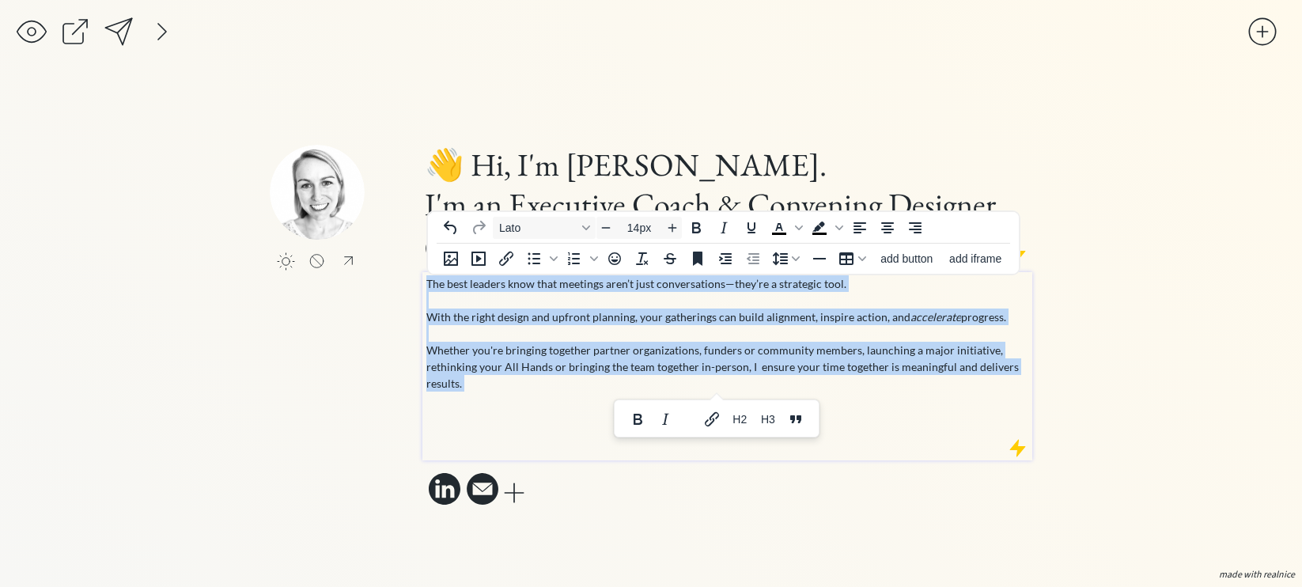
drag, startPoint x: 478, startPoint y: 401, endPoint x: 421, endPoint y: 278, distance: 134.8
click at [421, 278] on div "click to upload a picture 👋 Hi, I'm Mollie. I'm an Executive Coach & Convening …" at bounding box center [651, 327] width 762 height 365
copy p "The best leaders know that meetings aren’t just conversations—they’re a strateg…"
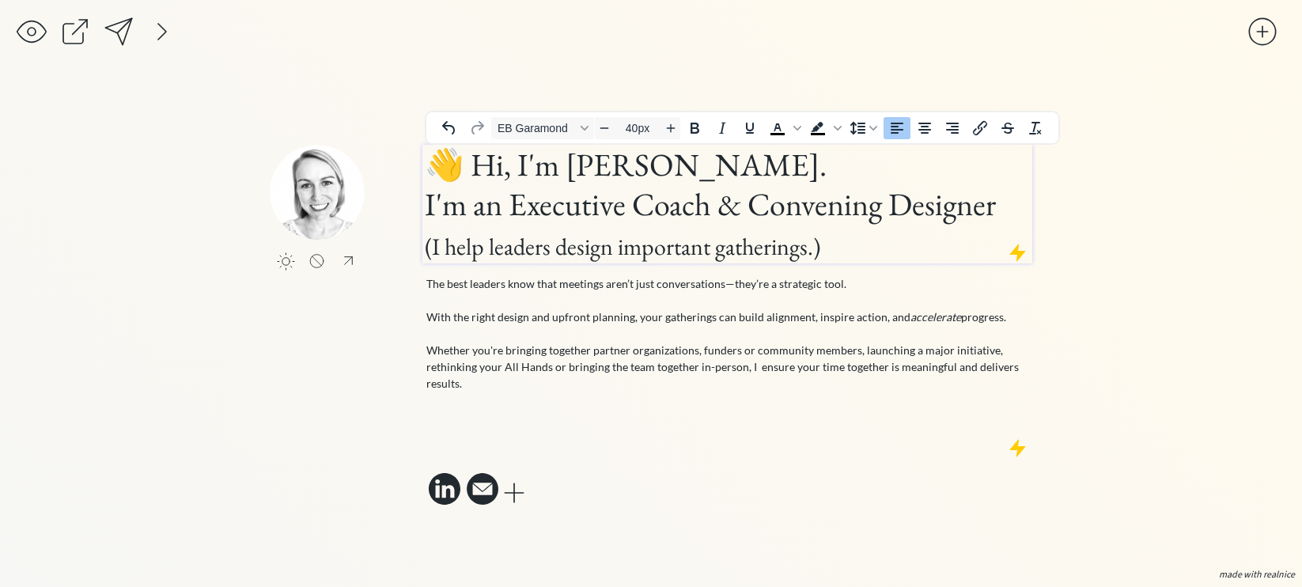
click at [753, 147] on h1 "👋 Hi, I'm Mollie. I'm an Executive Coach & Convening Designer (I help leaders d…" at bounding box center [727, 204] width 605 height 119
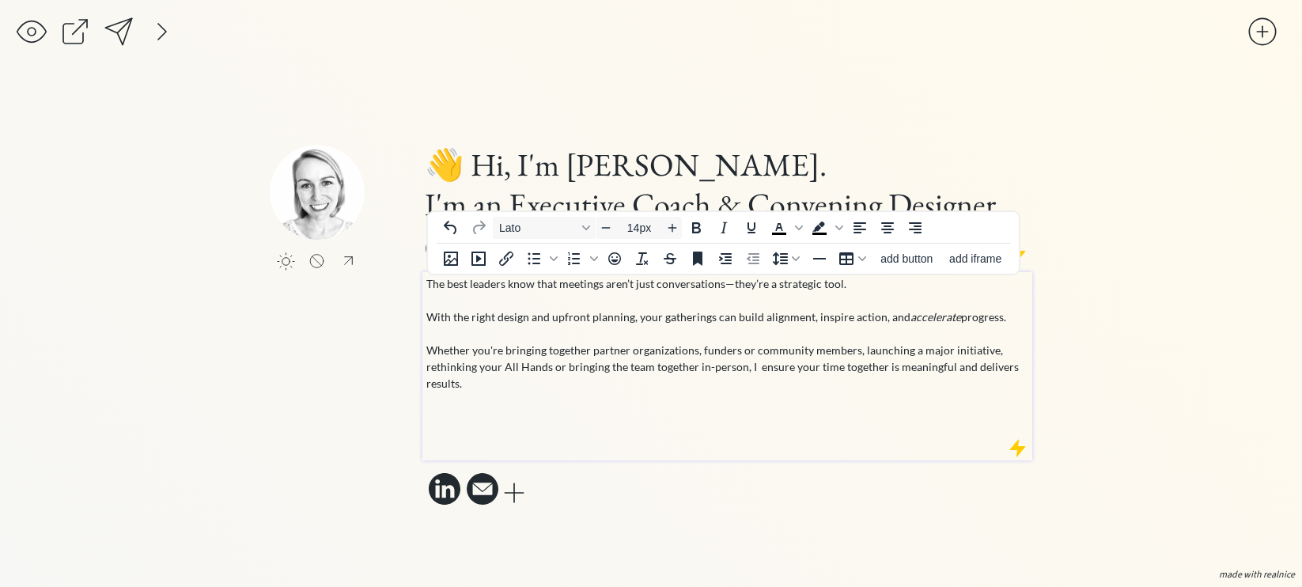
click at [701, 327] on p "The best leaders know that meetings aren’t just conversations—they’re a strateg…" at bounding box center [727, 349] width 603 height 149
click at [596, 339] on p "The best leaders know that meetings aren’t just conversations—they’re a strateg…" at bounding box center [727, 349] width 603 height 149
click at [660, 318] on p "The best leaders know that meetings aren’t just conversations—they’re a strateg…" at bounding box center [727, 349] width 603 height 149
click at [909, 329] on p "The best leaders know that meetings aren’t just conversations—they’re a strateg…" at bounding box center [727, 349] width 603 height 149
click at [565, 420] on p "The best leaders know that meetings aren’t just conversations—they’re a strateg…" at bounding box center [727, 349] width 603 height 149
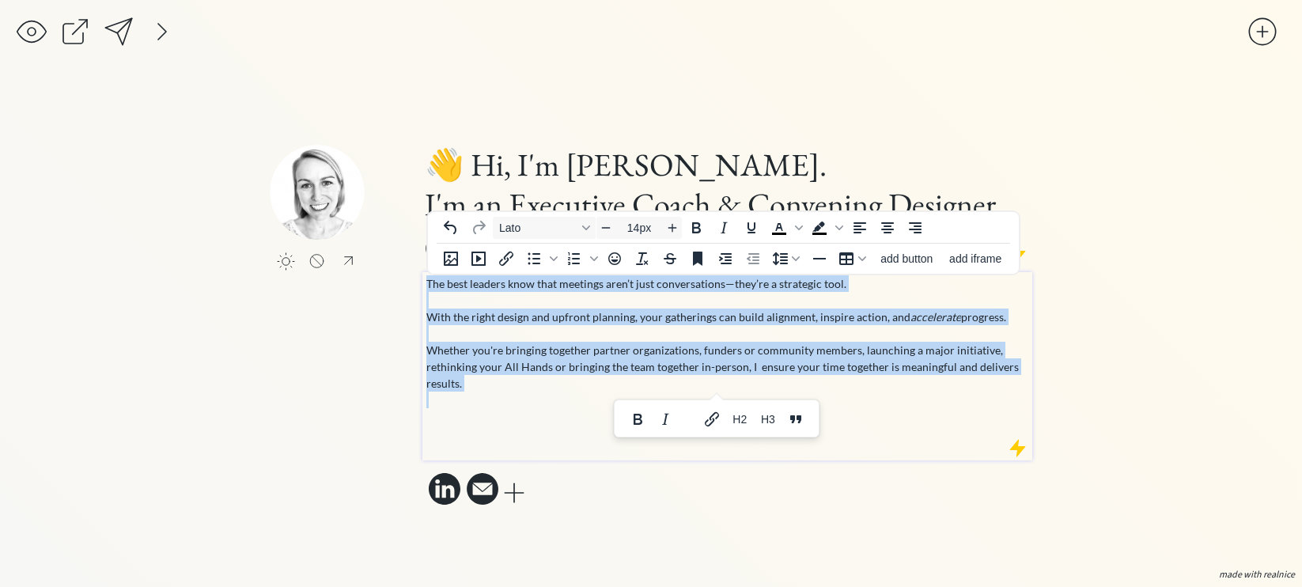
drag, startPoint x: 503, startPoint y: 410, endPoint x: 427, endPoint y: 289, distance: 142.2
click at [427, 289] on p "The best leaders know that meetings aren’t just conversations—they’re a strateg…" at bounding box center [727, 349] width 603 height 149
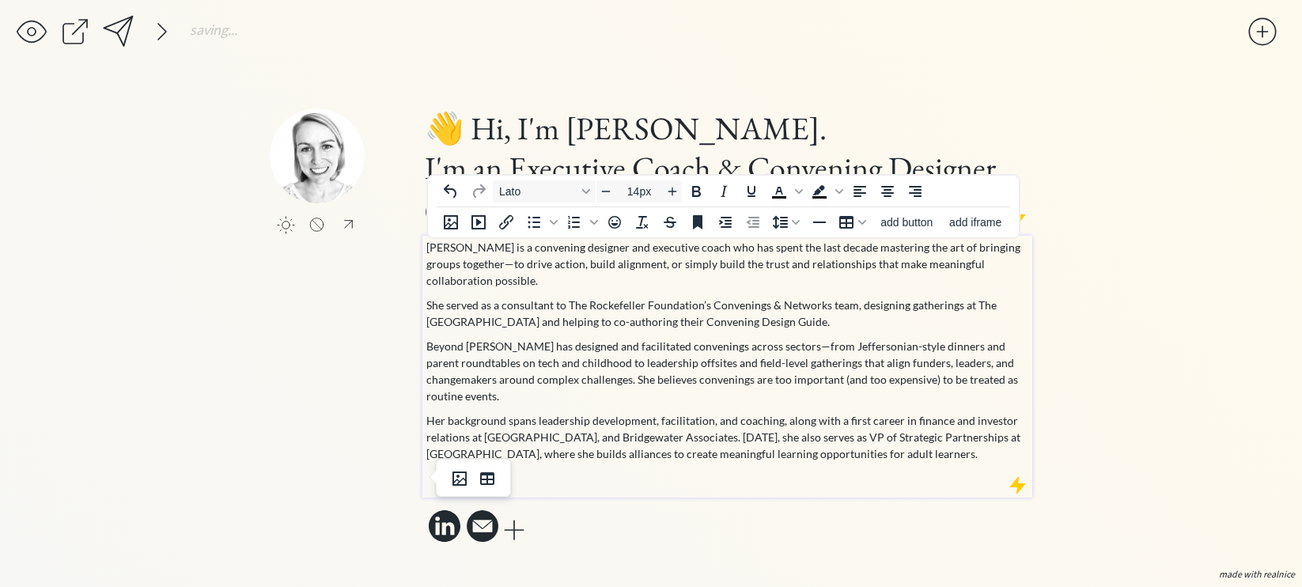
click at [574, 280] on p "Mollie is a convening designer and executive coach who has spent the last decad…" at bounding box center [727, 264] width 603 height 50
click at [811, 249] on p "Mollie is a convening designer and executive coach who has spent the last decad…" at bounding box center [727, 264] width 603 height 50
click at [677, 264] on p "Mollie is a convening designer and executive coach who has spent the last decad…" at bounding box center [727, 264] width 603 height 50
drag, startPoint x: 554, startPoint y: 349, endPoint x: 411, endPoint y: 350, distance: 142.3
click at [411, 350] on div "click to upload a picture 👋 Hi, I'm Mollie. I'm an Executive Coach & Convening …" at bounding box center [651, 327] width 762 height 438
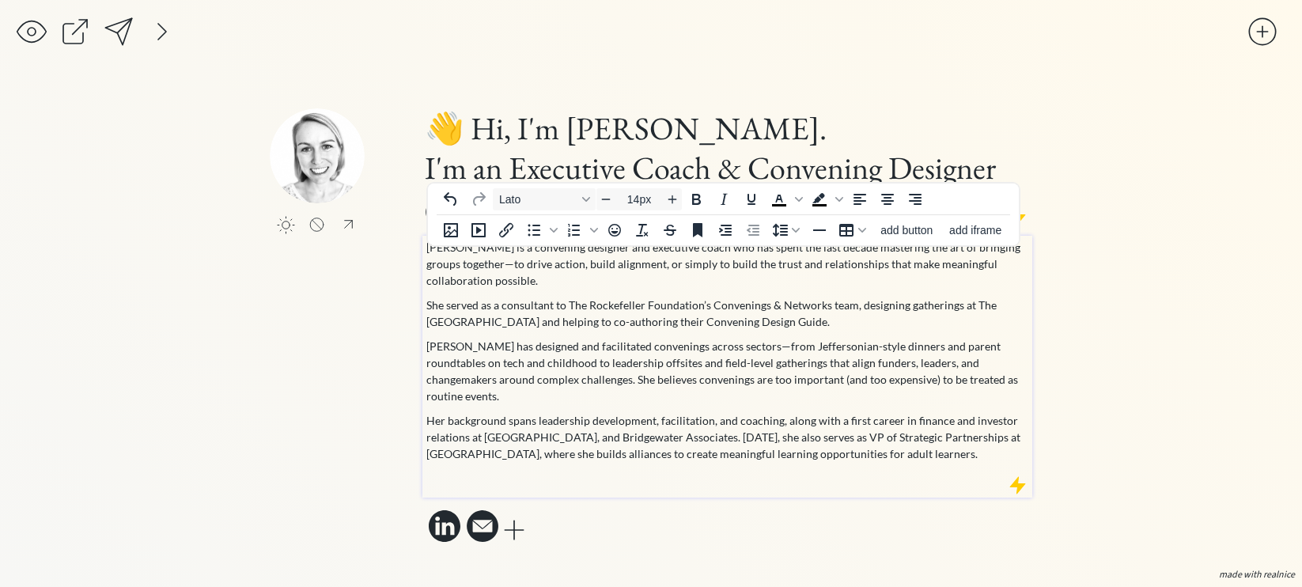
click at [479, 356] on p "Mollie has designed and facilitated convenings across sectors—from Jeffersonian…" at bounding box center [727, 371] width 603 height 66
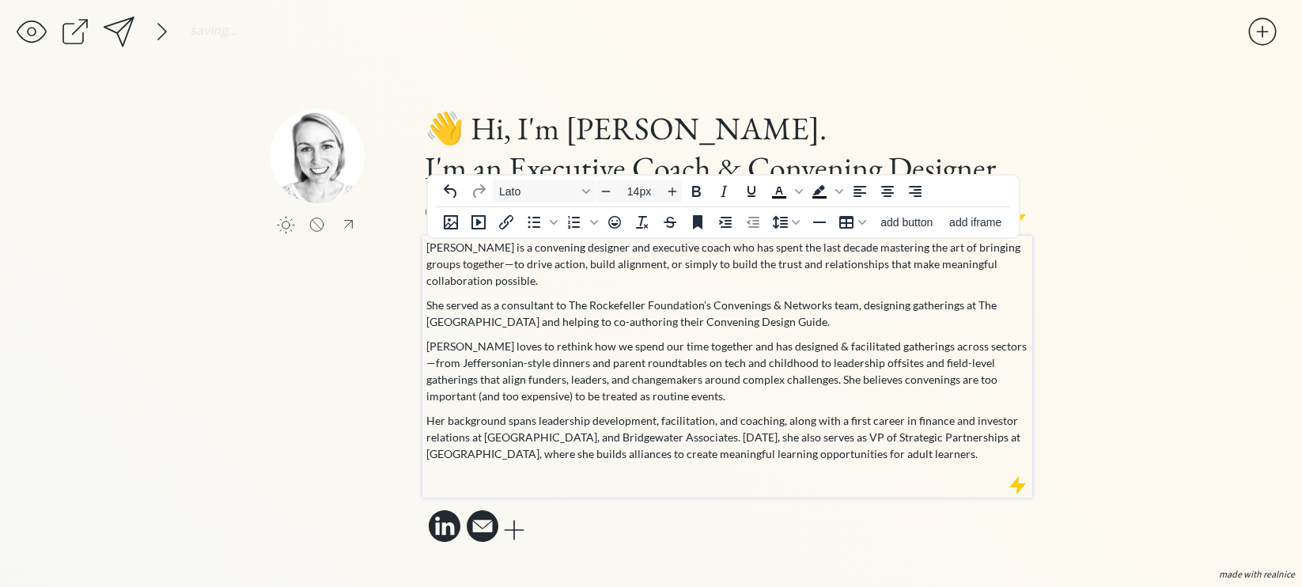
click at [682, 378] on p "Mollie loves to rethink how we spend our time together and has designed & facil…" at bounding box center [727, 371] width 603 height 66
click at [689, 364] on p "Mollie loves to rethink how we spend our time together and has designed & facil…" at bounding box center [727, 371] width 603 height 66
drag, startPoint x: 669, startPoint y: 359, endPoint x: 778, endPoint y: 361, distance: 109.2
click at [778, 361] on p "Mollie loves to rethink how we spend our time together and has designed & facil…" at bounding box center [727, 371] width 603 height 66
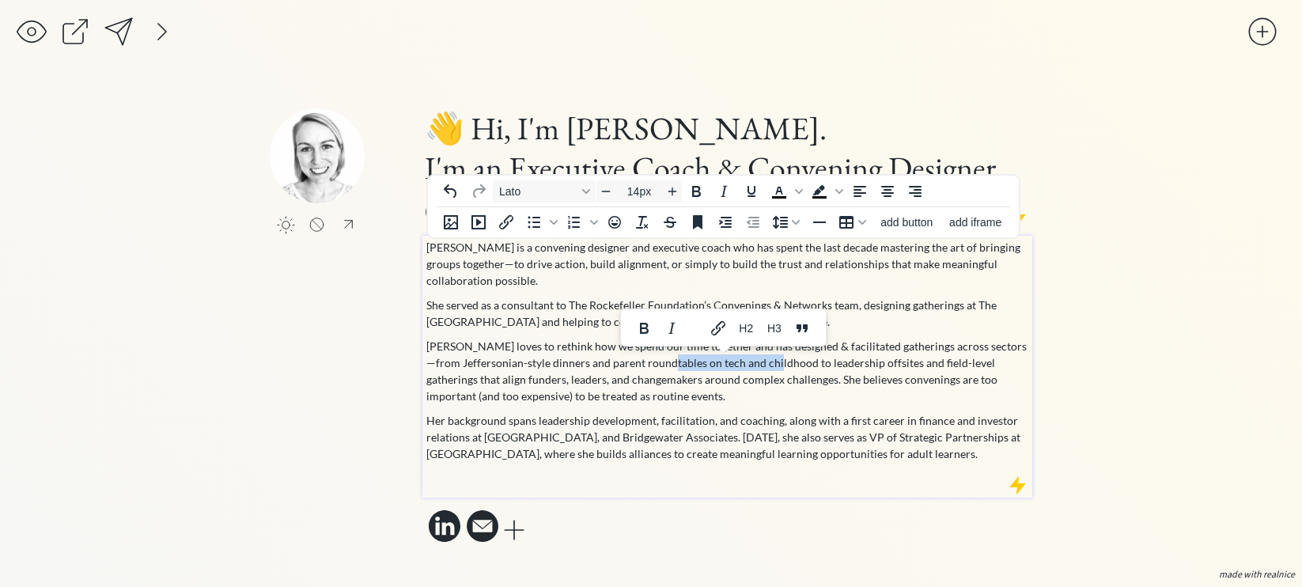
click at [778, 361] on p "Mollie loves to rethink how we spend our time together and has designed & facil…" at bounding box center [727, 371] width 603 height 66
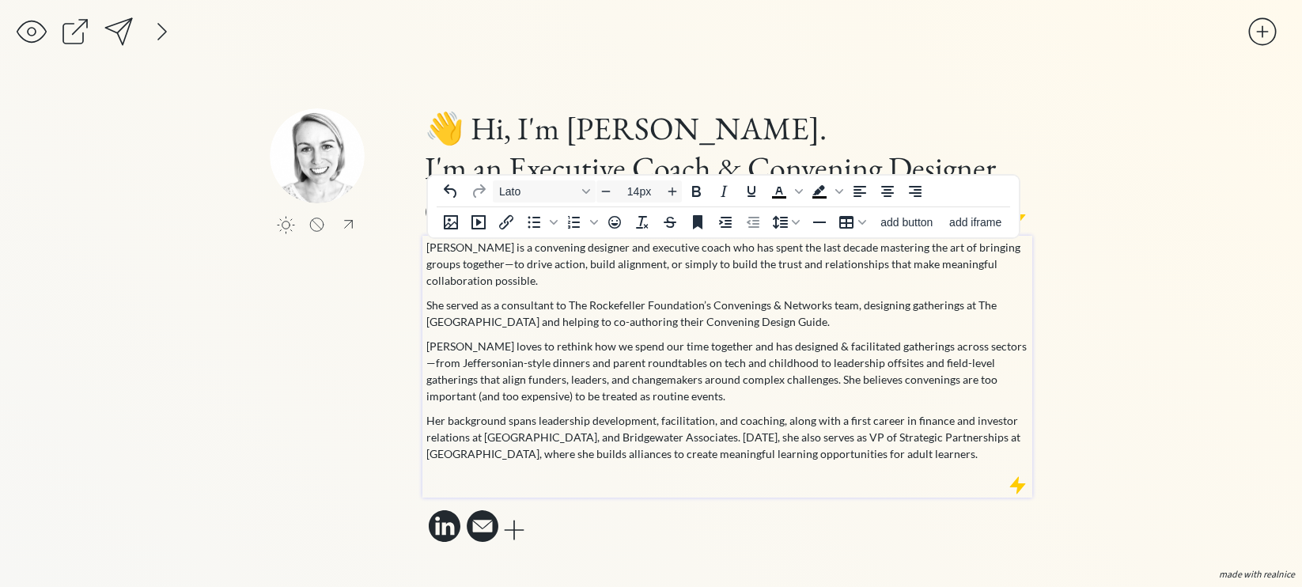
click at [848, 365] on p "Mollie loves to rethink how we spend our time together and has designed & facil…" at bounding box center [727, 371] width 603 height 66
click at [850, 382] on p "Mollie loves to rethink how we spend our time together and has designed & facil…" at bounding box center [727, 371] width 603 height 66
click at [896, 381] on p "Mollie loves to rethink how we spend our time together and has designed & facil…" at bounding box center [727, 371] width 603 height 66
click at [716, 399] on p "Mollie loves to rethink how we spend our time together and has designed & facil…" at bounding box center [727, 371] width 603 height 66
click at [792, 399] on p "Mollie loves to rethink how we spend our time together and has designed & facil…" at bounding box center [727, 371] width 603 height 66
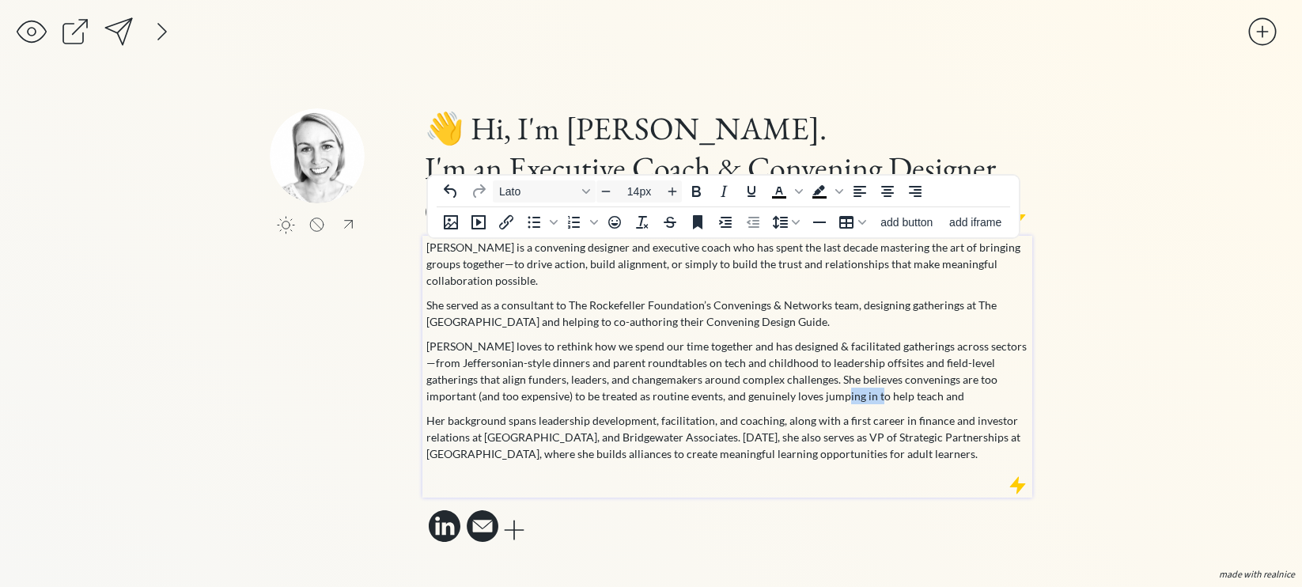
drag, startPoint x: 780, startPoint y: 397, endPoint x: 814, endPoint y: 397, distance: 34.0
click at [814, 397] on p "Mollie loves to rethink how we spend our time together and has designed & facil…" at bounding box center [727, 371] width 603 height 66
click at [864, 396] on p "Mollie loves to rethink how we spend our time together and has designed & facil…" at bounding box center [727, 371] width 603 height 66
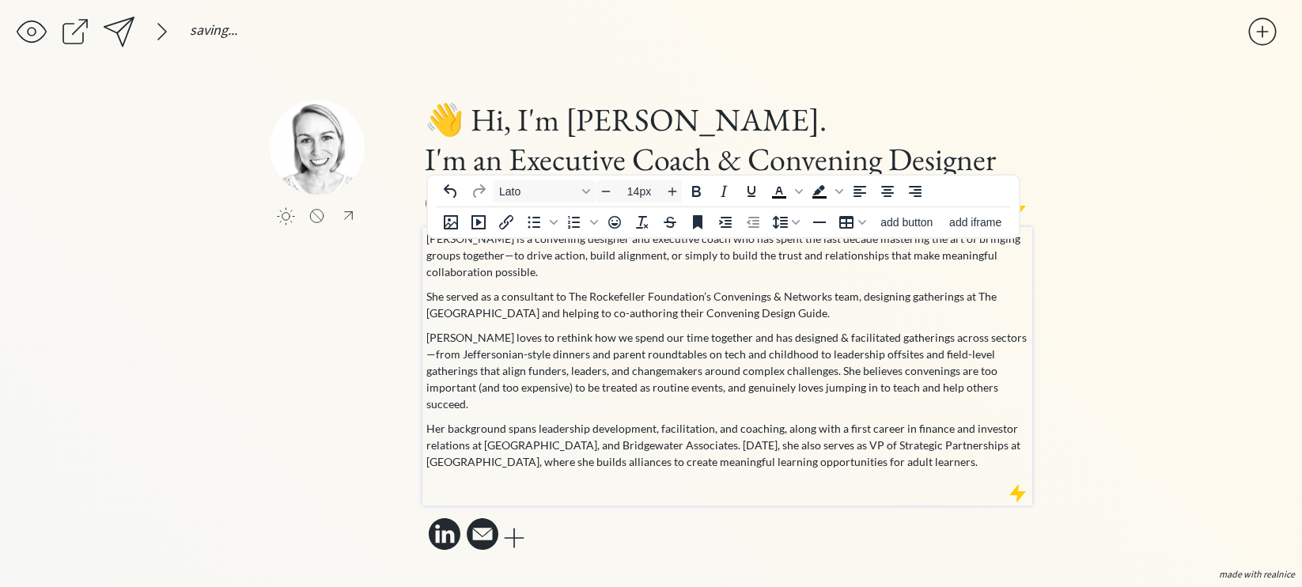
click at [876, 425] on p "Her background spans leadership development, facilitation, and coaching, along …" at bounding box center [727, 445] width 603 height 50
click at [505, 289] on div "Mollie is a convening designer and executive coach who has spent the last decad…" at bounding box center [727, 362] width 603 height 264
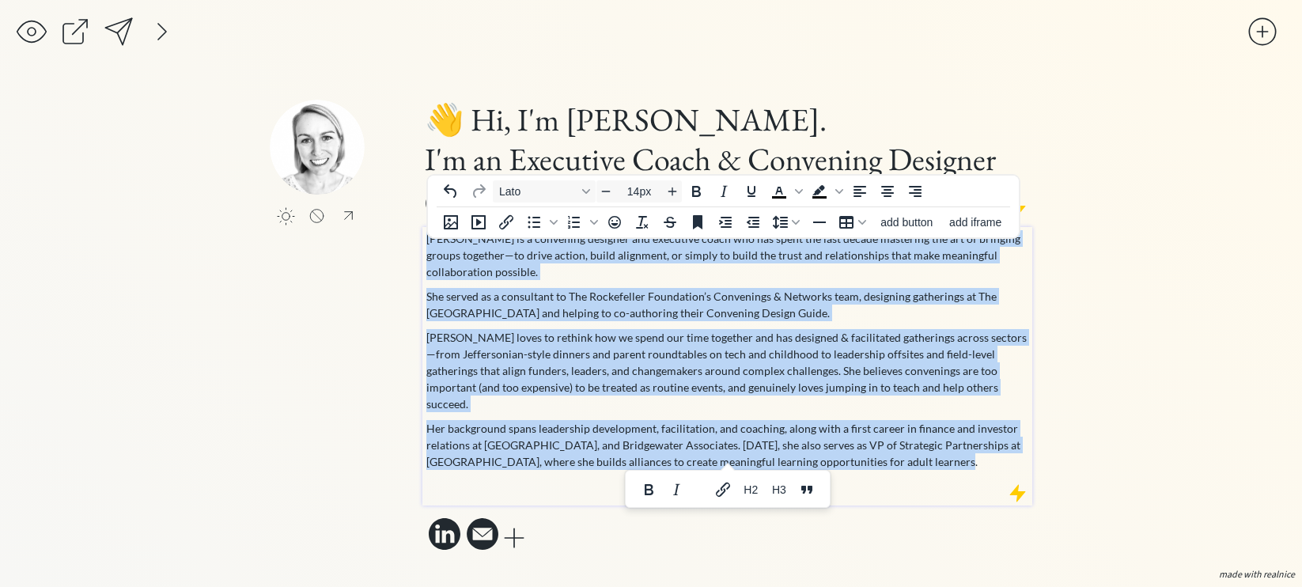
drag, startPoint x: 936, startPoint y: 451, endPoint x: 425, endPoint y: 250, distance: 549.6
click at [425, 250] on div "Mollie is a convening designer and executive coach who has spent the last decad…" at bounding box center [727, 366] width 610 height 278
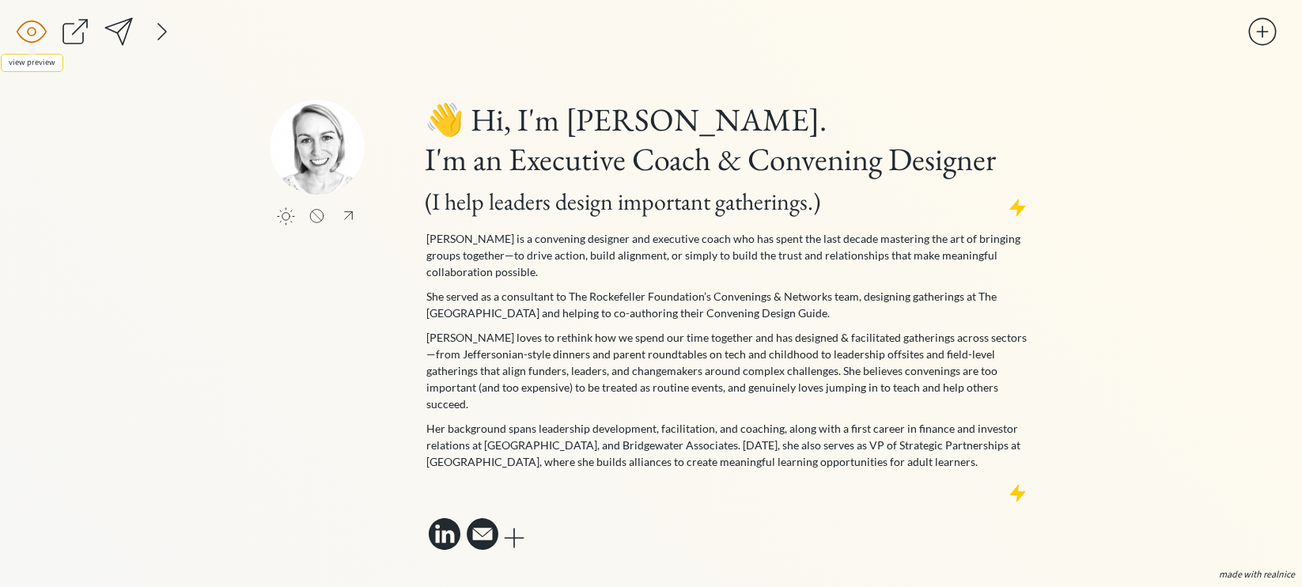
click at [38, 32] on div at bounding box center [32, 32] width 32 height 32
click at [538, 289] on div "Mollie is a convening designer and executive coach who has spent the last decad…" at bounding box center [727, 362] width 603 height 264
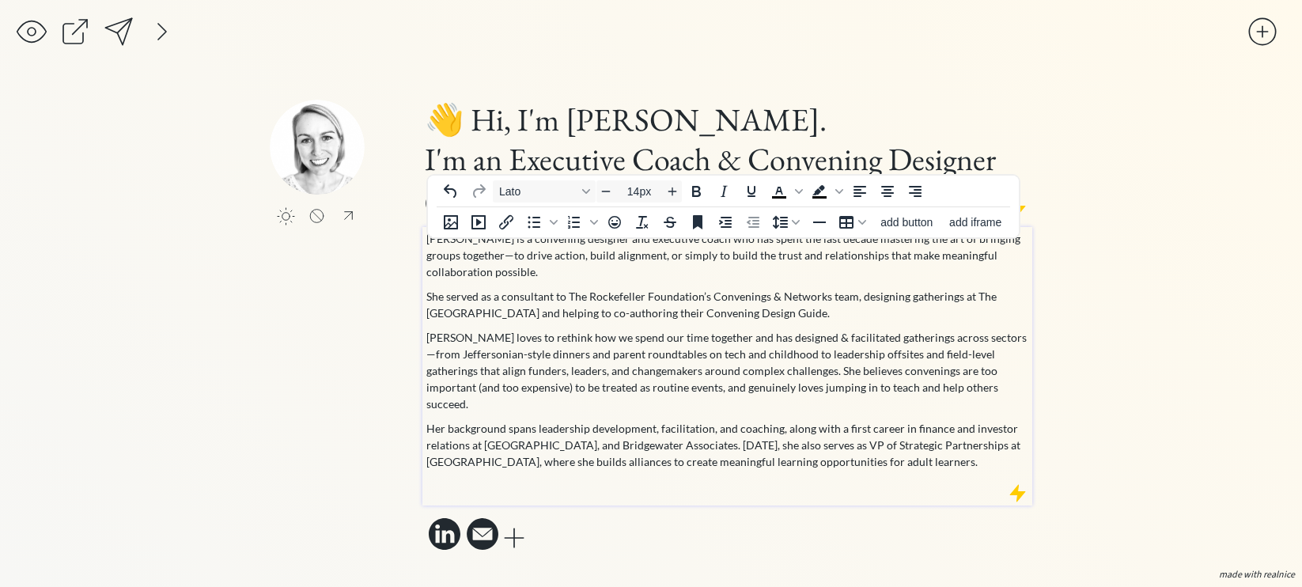
click at [790, 317] on p "She served as a consultant to The Rockefeller Foundation’s Convenings & Network…" at bounding box center [727, 304] width 603 height 33
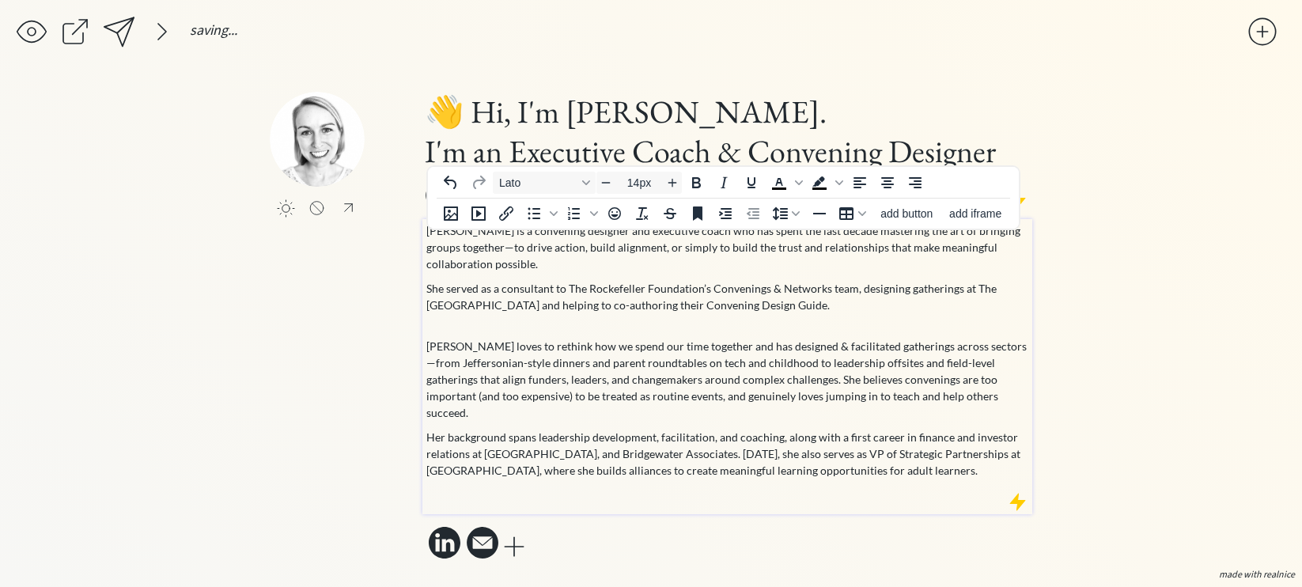
click at [956, 406] on p "Mollie loves to rethink how we spend our time together and has designed & facil…" at bounding box center [727, 379] width 603 height 83
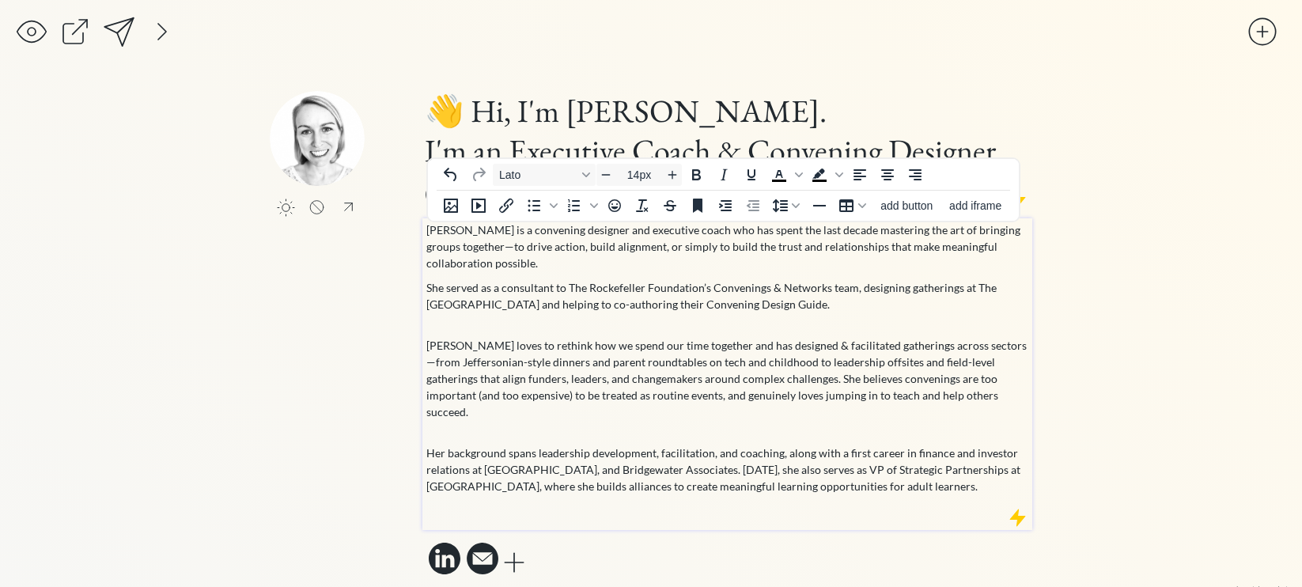
click at [531, 267] on p "Mollie is a convening designer and executive coach who has spent the last decad…" at bounding box center [727, 246] width 603 height 50
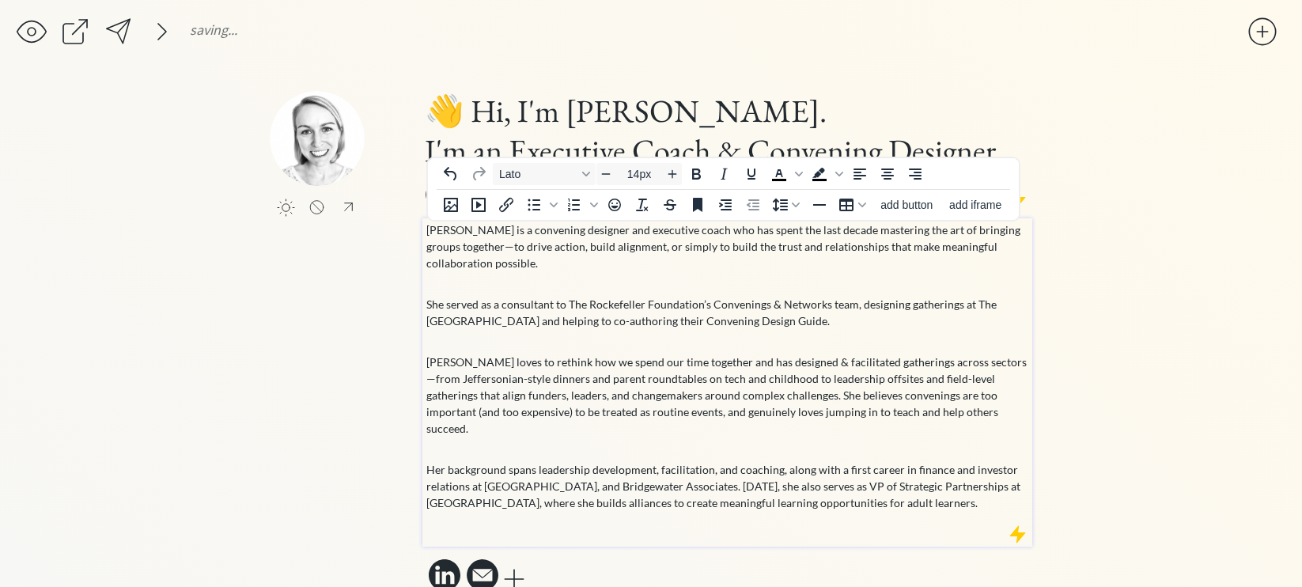
click at [555, 361] on p "Mollie loves to rethink how we spend our time together and has designed & facil…" at bounding box center [727, 403] width 603 height 100
